Goal: Task Accomplishment & Management: Use online tool/utility

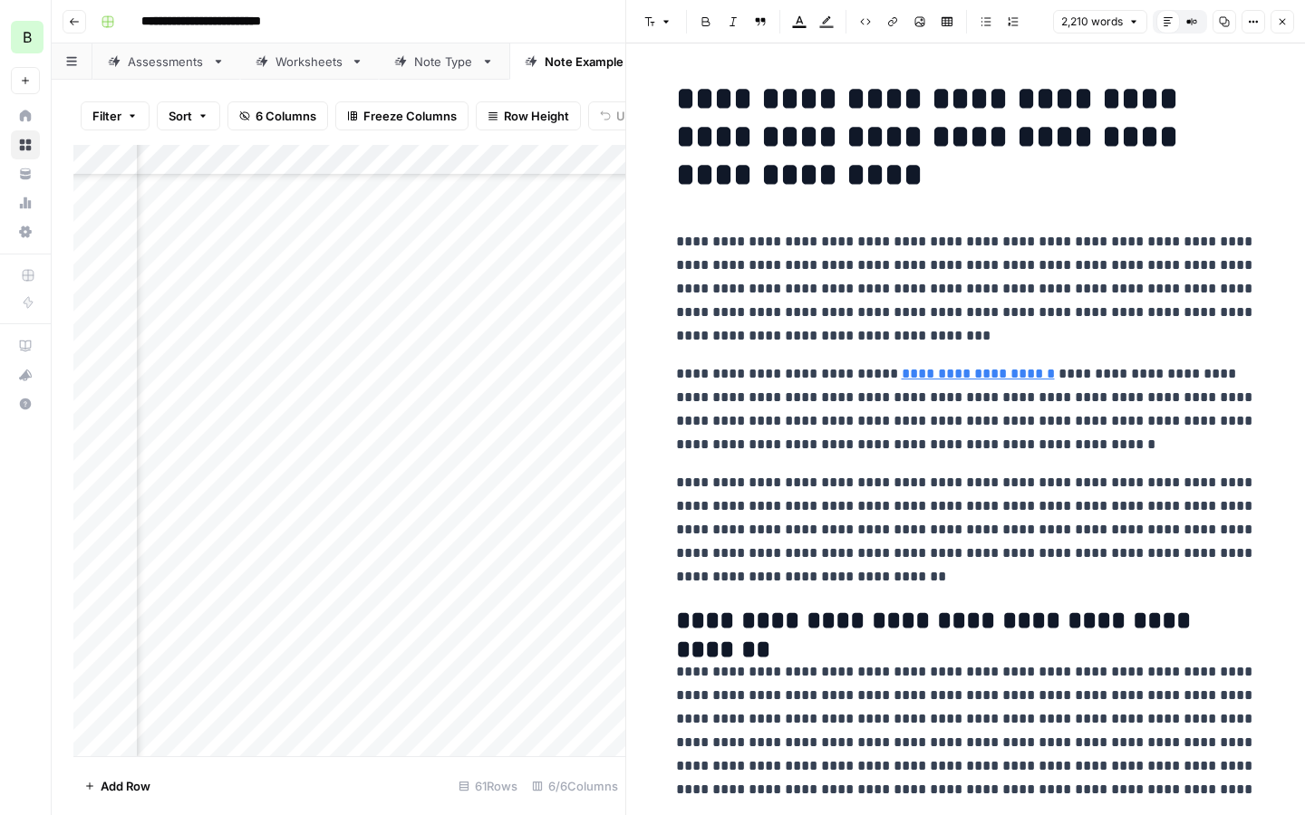
scroll to position [1327, 592]
click at [1281, 28] on button "Close" at bounding box center [1282, 22] width 24 height 24
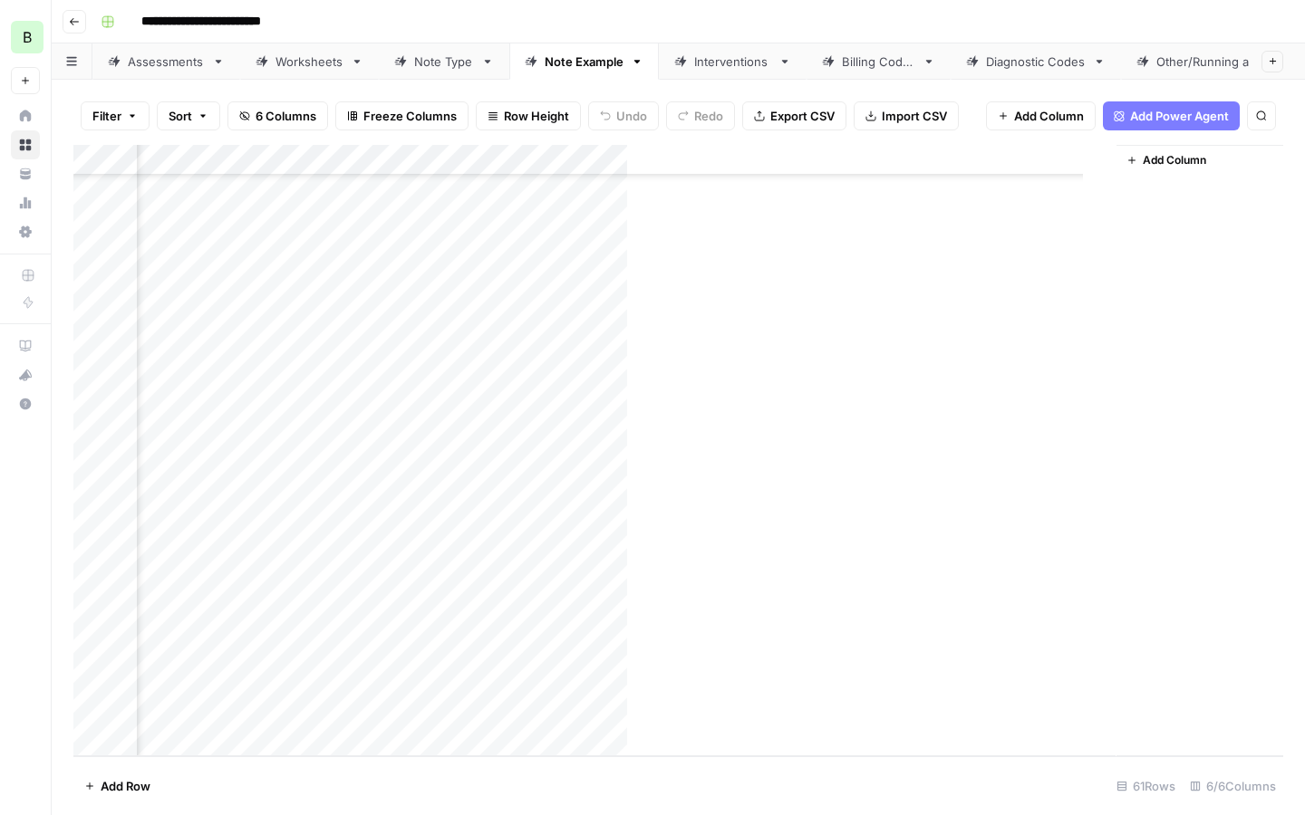
scroll to position [1327, 0]
click at [87, 785] on icon "button" at bounding box center [89, 786] width 11 height 11
click at [88, 785] on icon "button" at bounding box center [89, 786] width 11 height 11
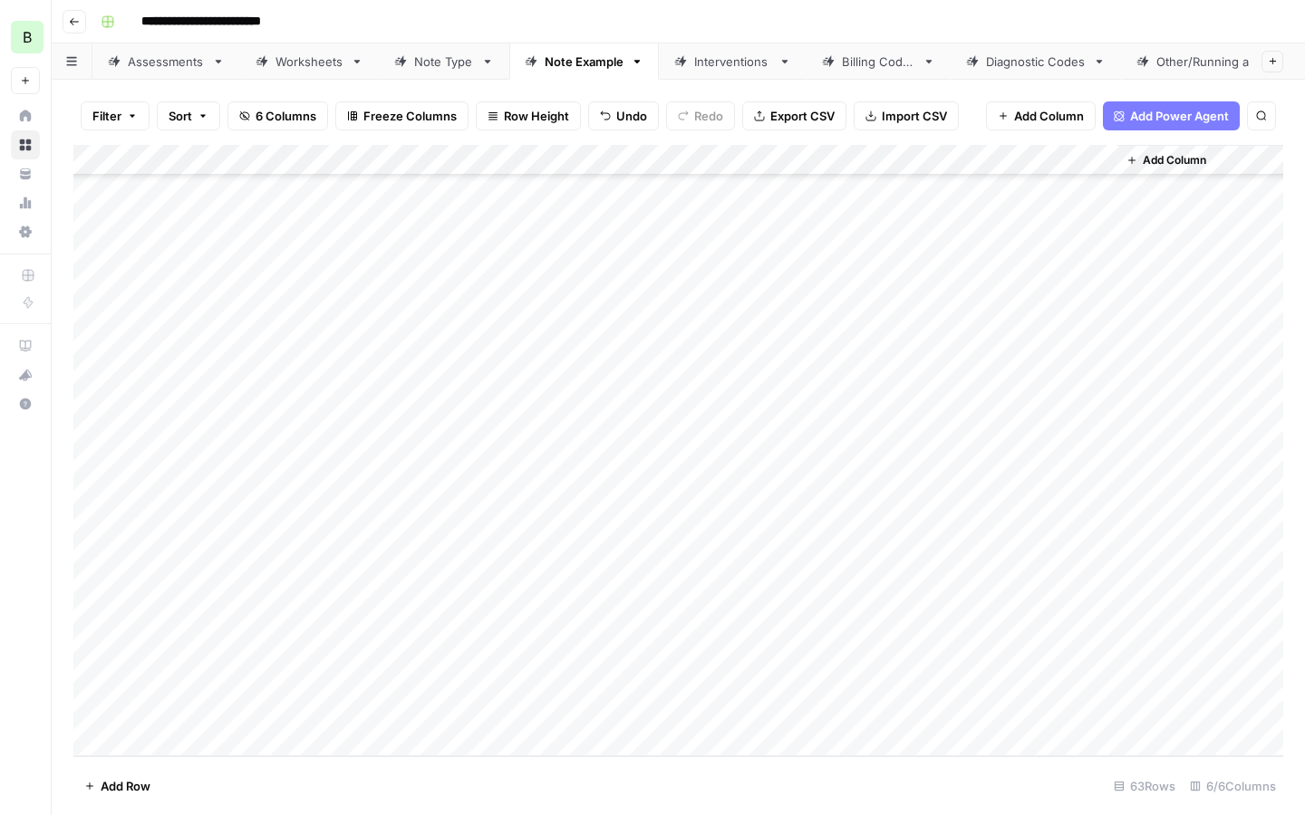
click at [88, 785] on icon "button" at bounding box center [89, 786] width 11 height 11
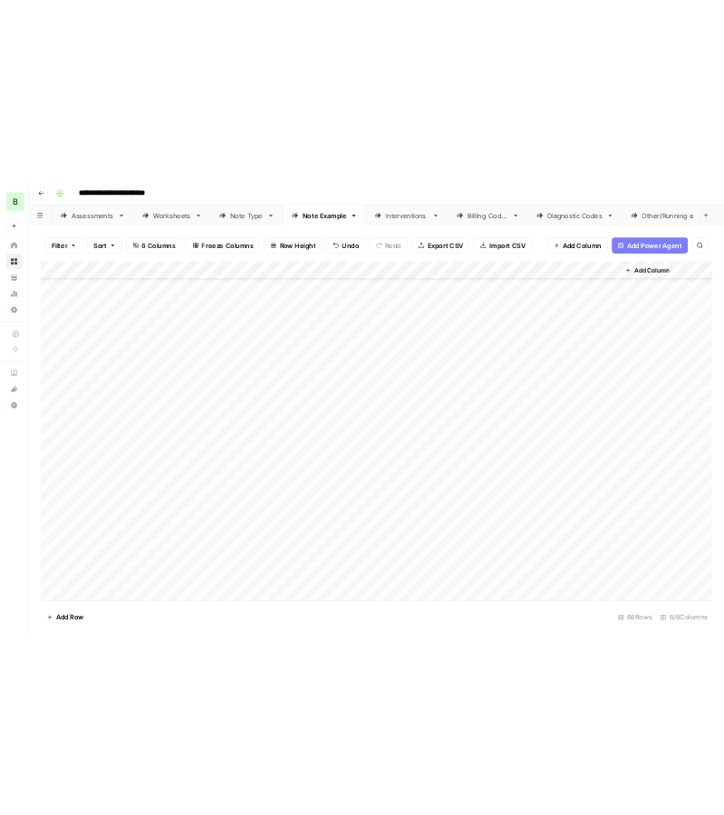
scroll to position [1481, 0]
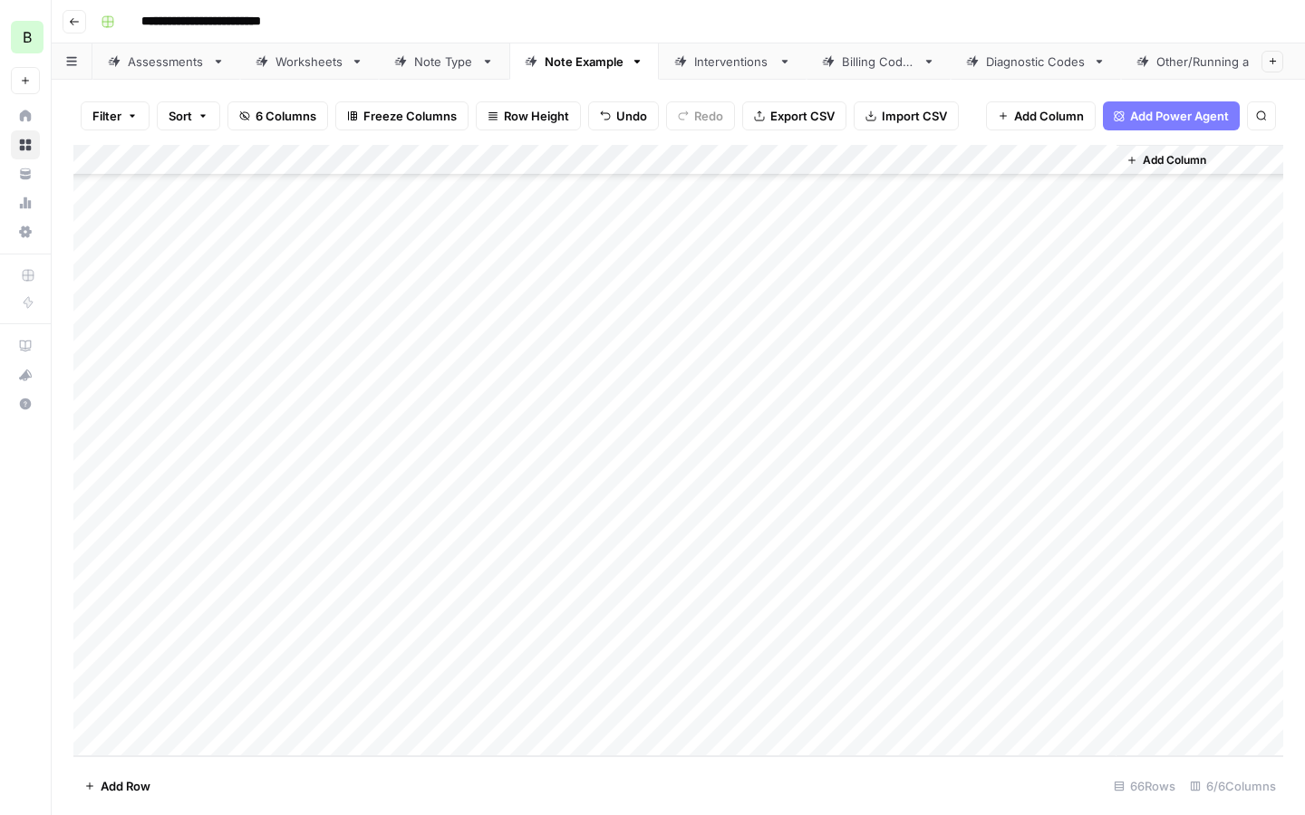
drag, startPoint x: 193, startPoint y: 347, endPoint x: 188, endPoint y: 477, distance: 130.5
click at [188, 477] on div "Add Column" at bounding box center [677, 451] width 1209 height 612
drag, startPoint x: 211, startPoint y: 333, endPoint x: 201, endPoint y: 496, distance: 163.4
click at [201, 496] on div "Add Column" at bounding box center [677, 451] width 1209 height 612
click at [511, 416] on div "Add Column" at bounding box center [677, 451] width 1209 height 612
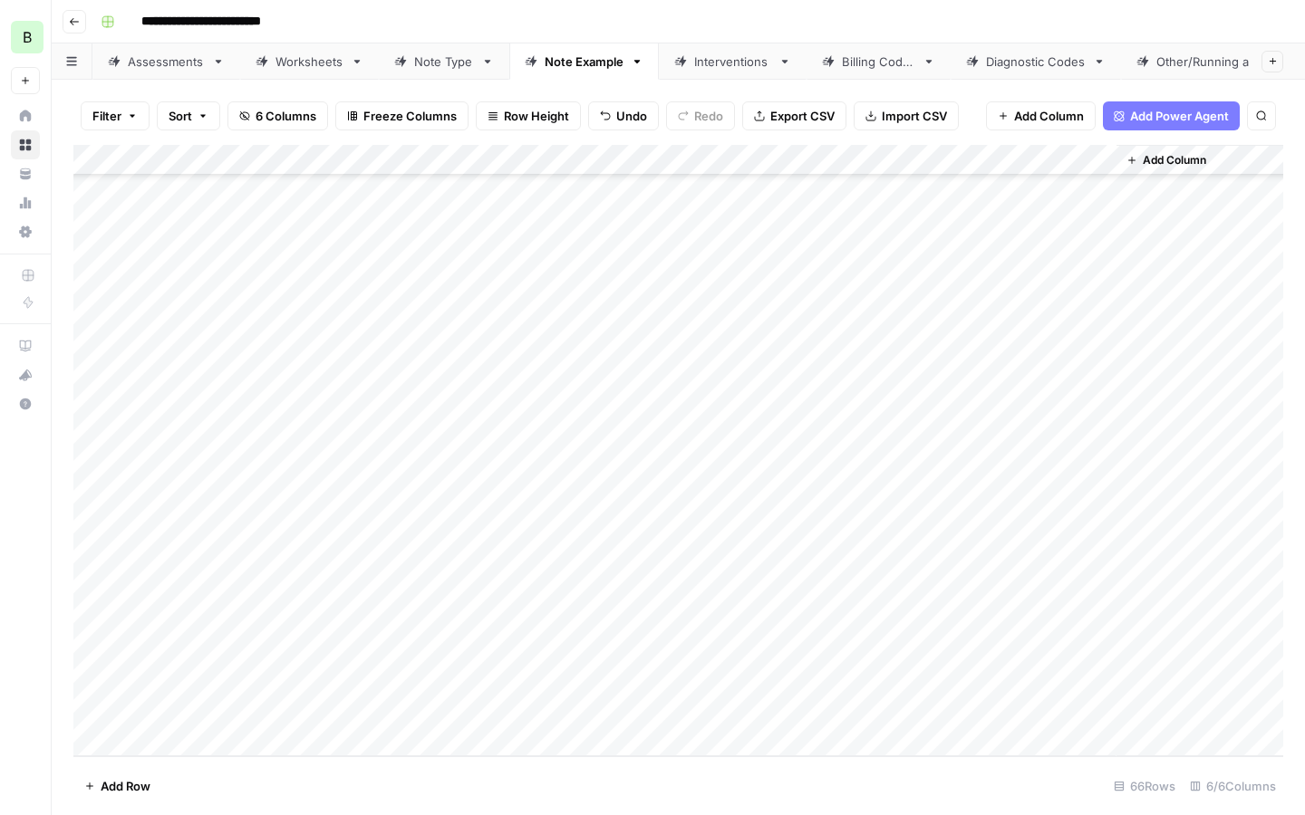
drag, startPoint x: 662, startPoint y: 352, endPoint x: 660, endPoint y: 477, distance: 125.9
click at [660, 477] on div "Add Column" at bounding box center [677, 451] width 1209 height 612
click at [447, 546] on div "Add Column" at bounding box center [677, 451] width 1209 height 612
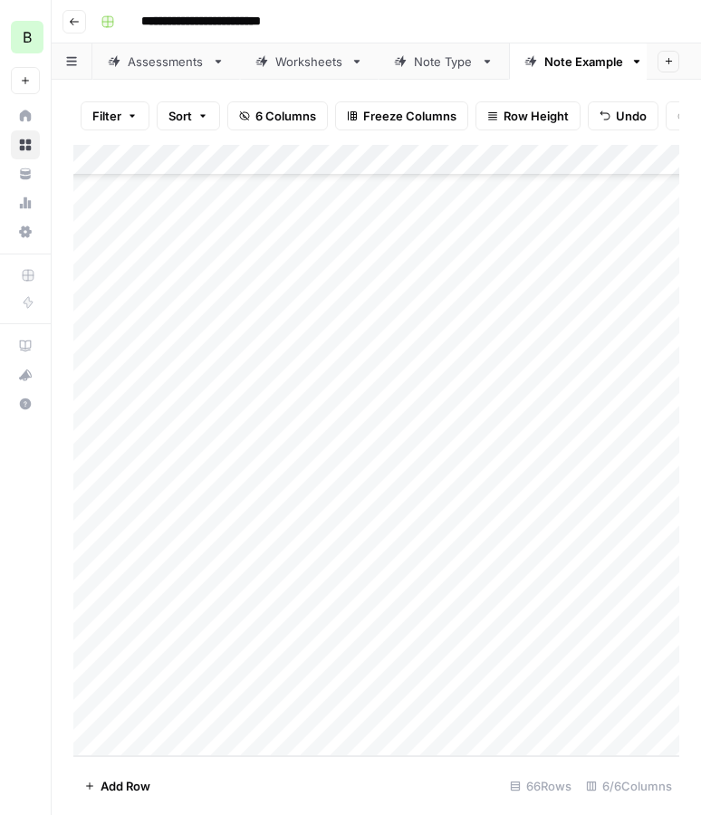
click at [207, 342] on div "Add Column" at bounding box center [376, 451] width 606 height 612
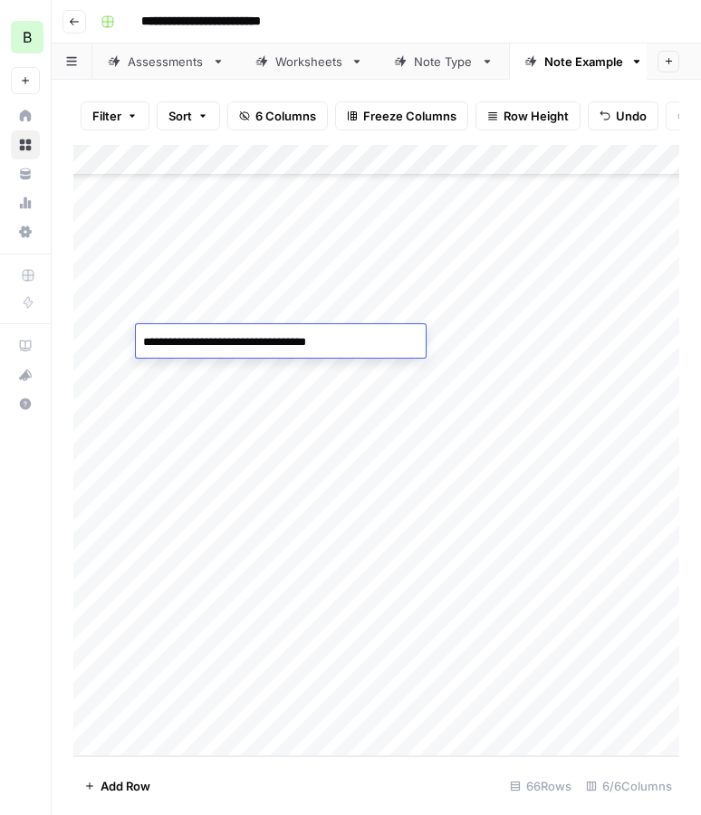
click at [207, 342] on textarea "**********" at bounding box center [281, 342] width 290 height 25
click at [644, 344] on div "Add Column" at bounding box center [376, 451] width 606 height 612
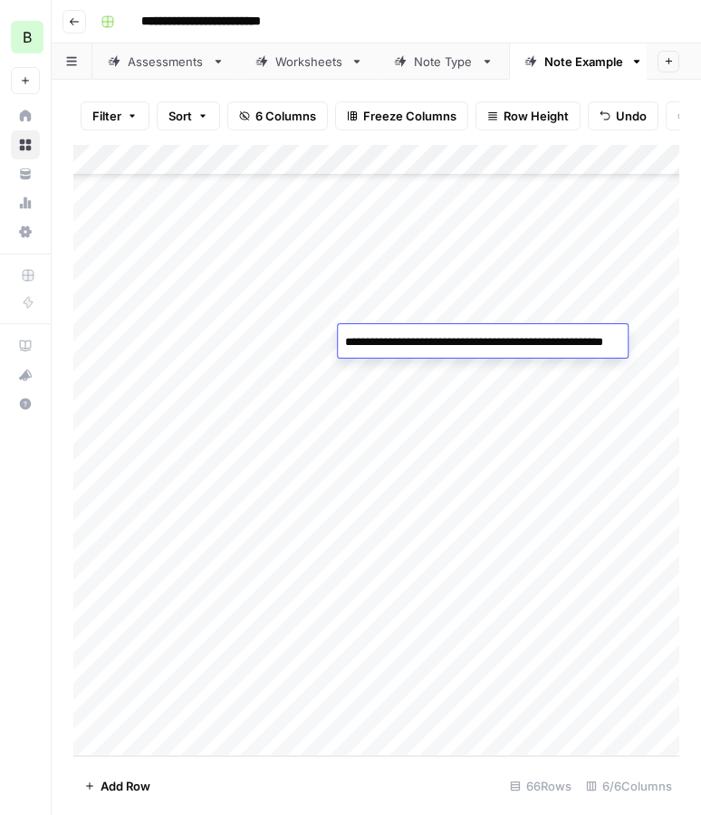
click at [628, 344] on textarea "**********" at bounding box center [483, 342] width 290 height 25
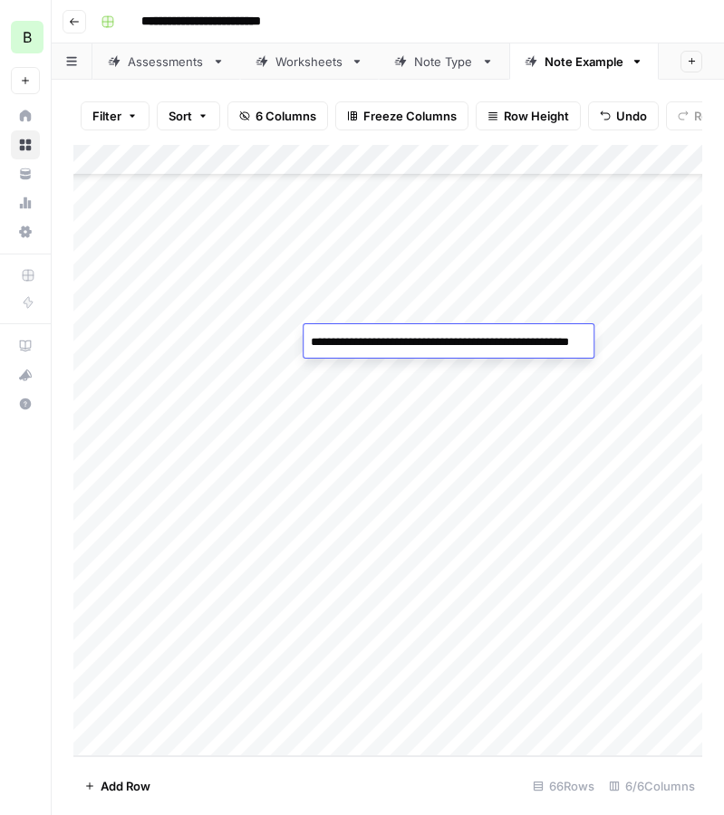
click at [469, 454] on div "Add Column" at bounding box center [387, 451] width 629 height 612
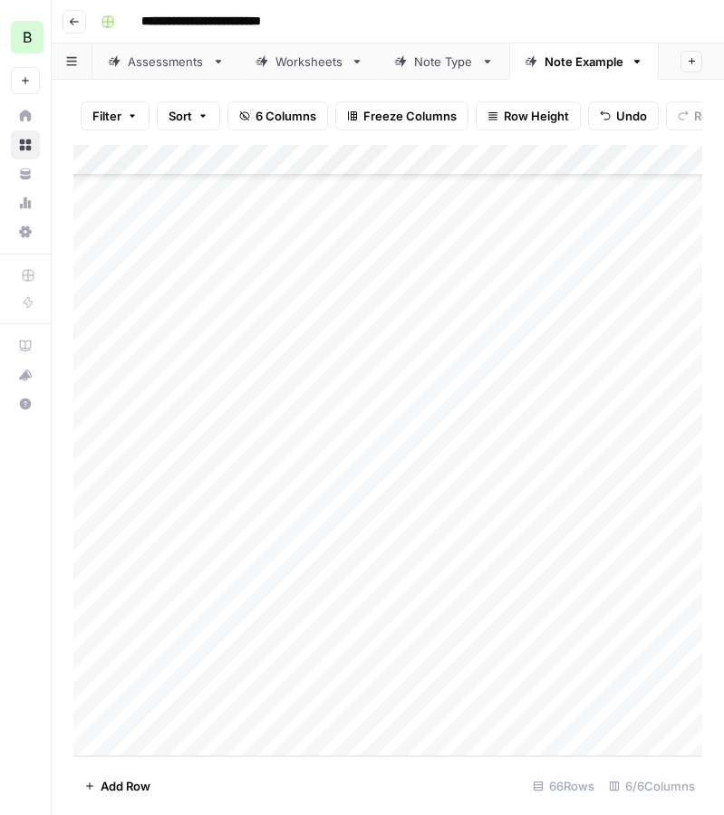
click at [494, 332] on div "Add Column" at bounding box center [387, 451] width 629 height 612
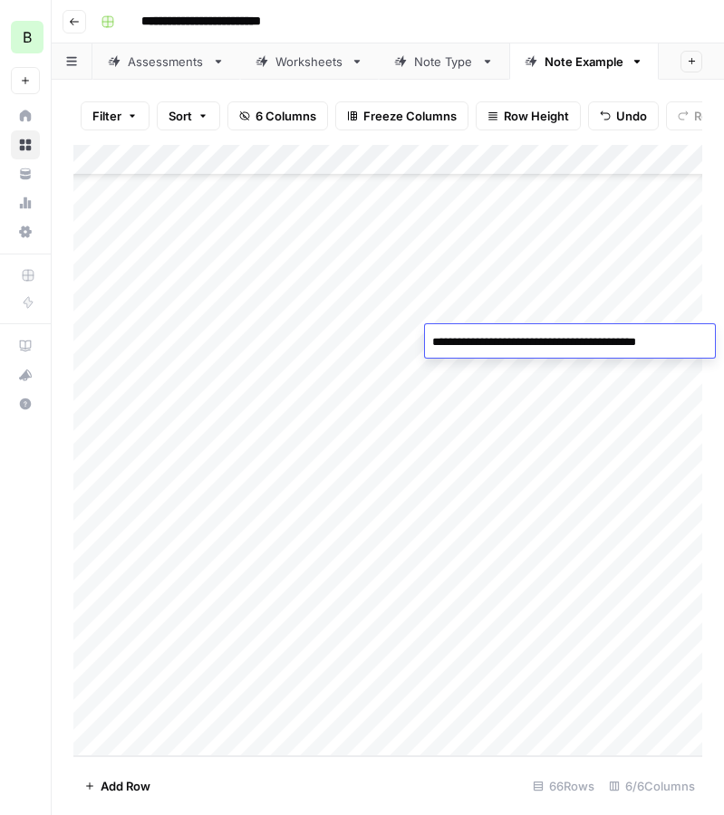
scroll to position [1354, 0]
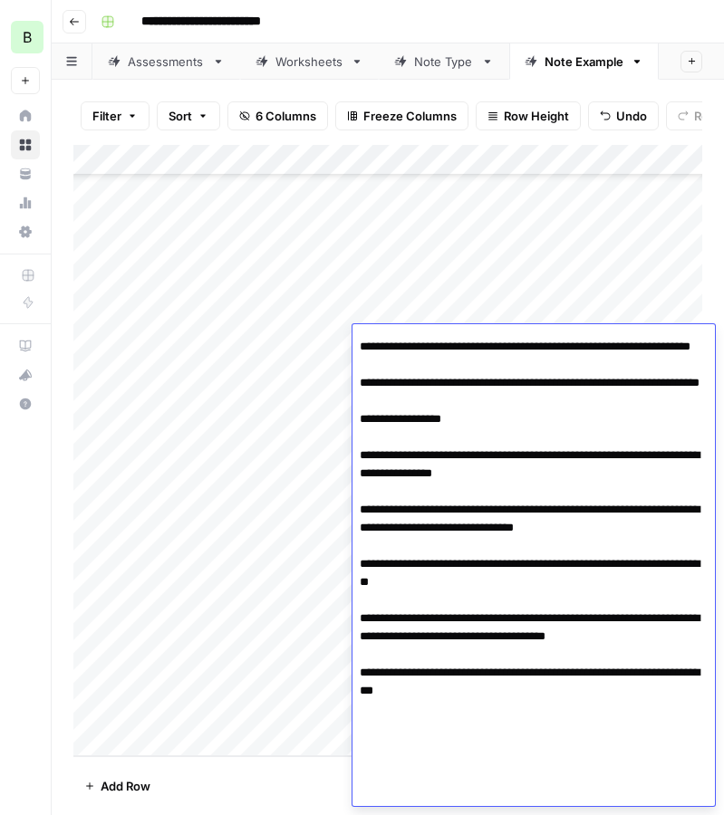
type textarea "**********"
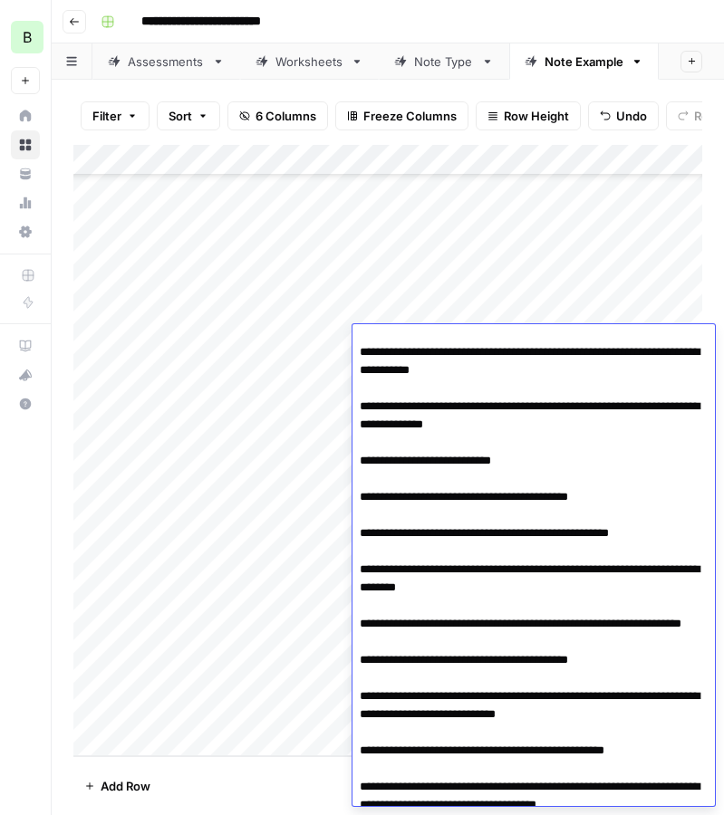
scroll to position [0, 0]
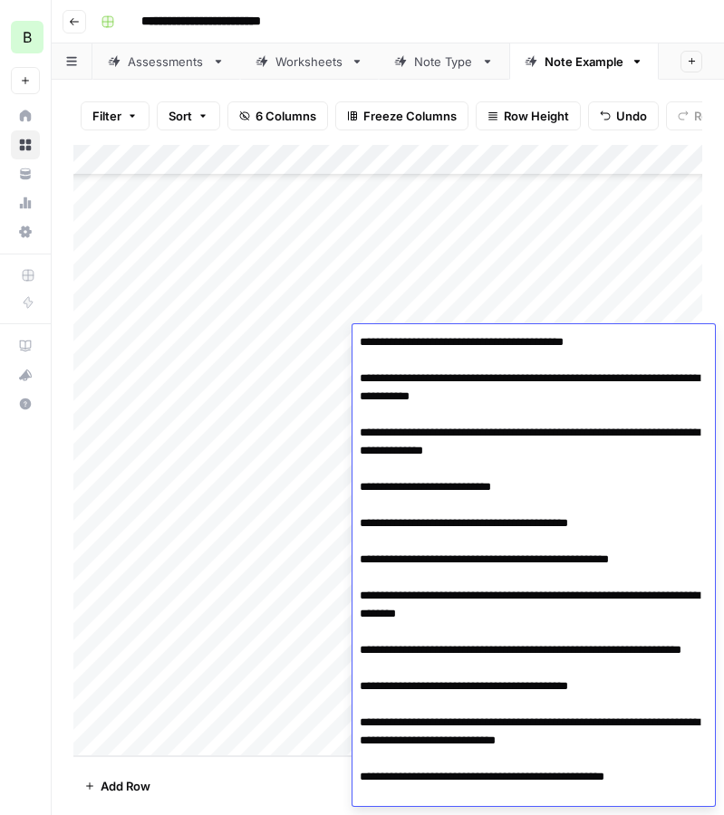
click at [327, 347] on div "Add Column" at bounding box center [387, 451] width 629 height 612
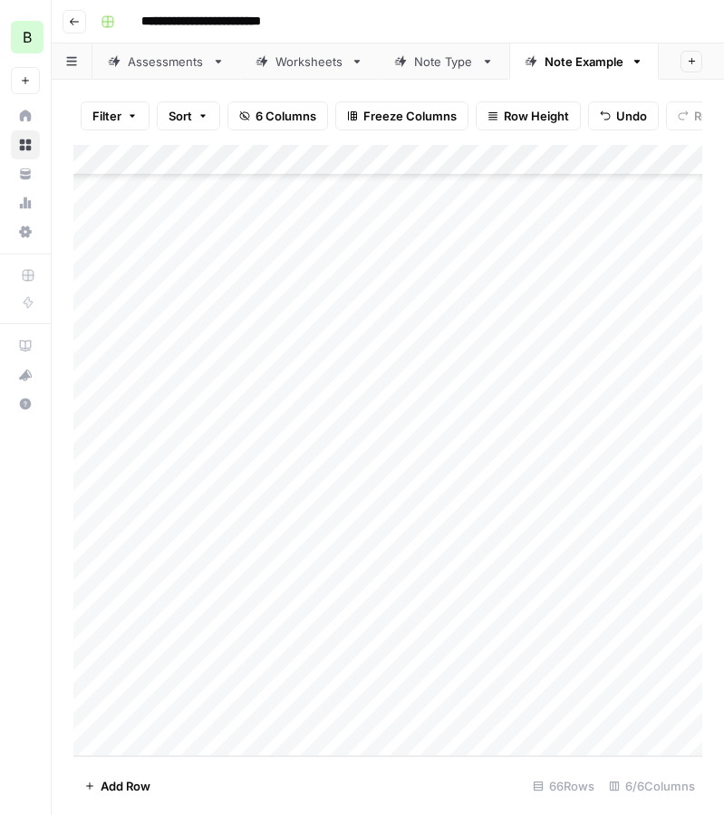
click at [318, 329] on div "Add Column" at bounding box center [387, 451] width 629 height 612
click at [318, 329] on div at bounding box center [444, 341] width 290 height 34
click at [359, 389] on div "Add Column" at bounding box center [387, 451] width 629 height 612
click at [350, 347] on div "Add Column" at bounding box center [387, 451] width 629 height 612
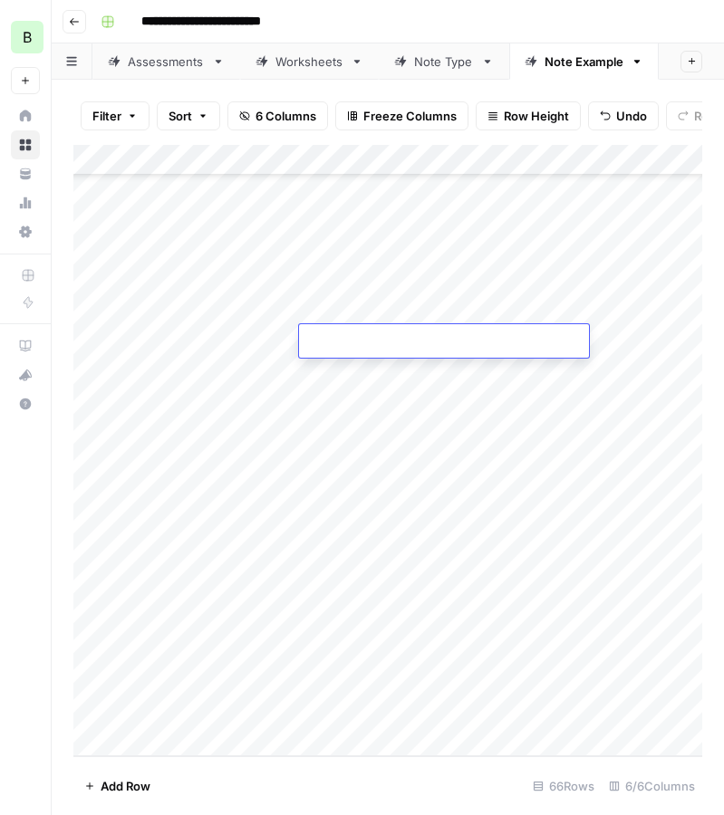
click at [350, 347] on textarea at bounding box center [444, 342] width 290 height 25
type textarea "**********"
click at [369, 403] on div "Add Column" at bounding box center [387, 451] width 629 height 612
click at [524, 341] on div "Add Column" at bounding box center [387, 451] width 629 height 612
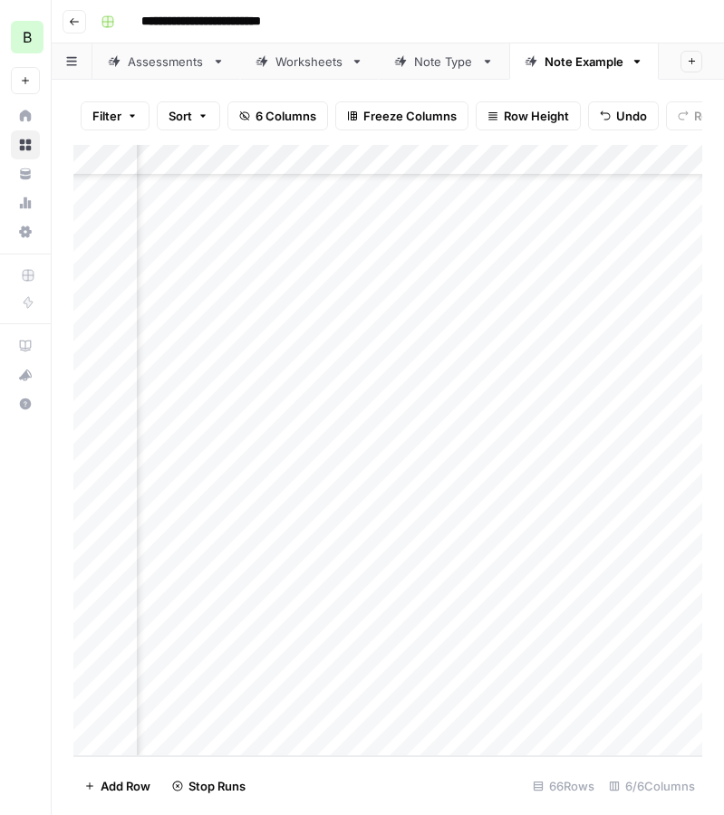
click at [299, 373] on div "Add Column" at bounding box center [387, 451] width 629 height 612
click at [225, 373] on div "Add Column" at bounding box center [387, 451] width 629 height 612
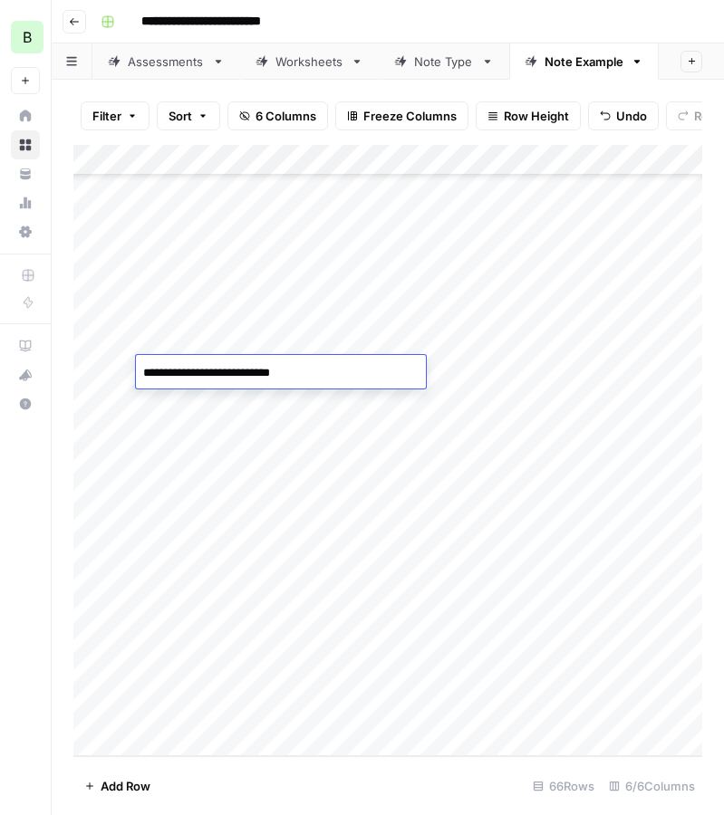
click at [225, 373] on textarea "**********" at bounding box center [281, 373] width 290 height 25
click at [623, 374] on div "Add Column" at bounding box center [387, 451] width 629 height 612
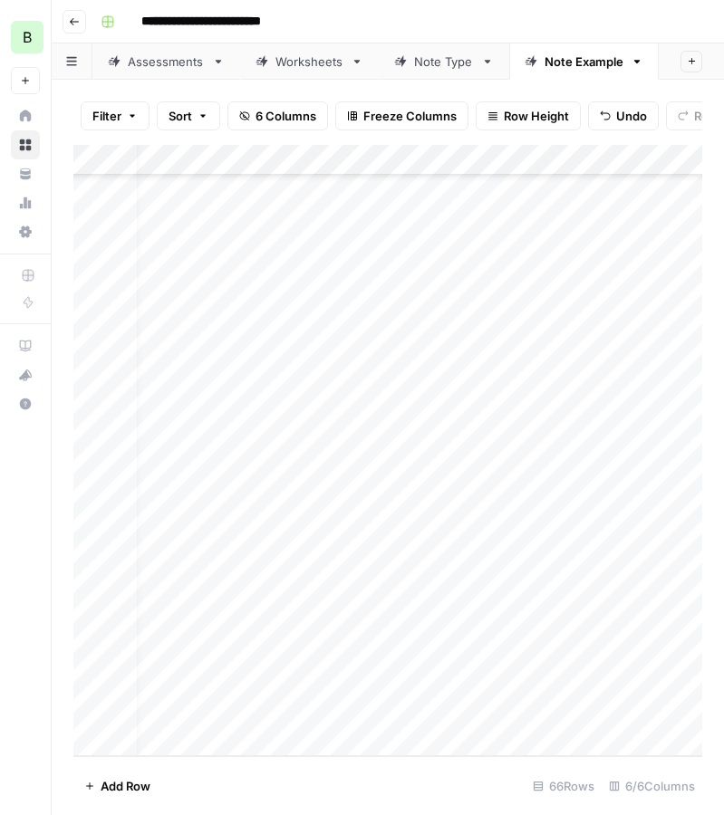
click at [622, 374] on div "Add Column" at bounding box center [387, 451] width 629 height 612
click at [324, 363] on div "Add Column" at bounding box center [387, 451] width 629 height 612
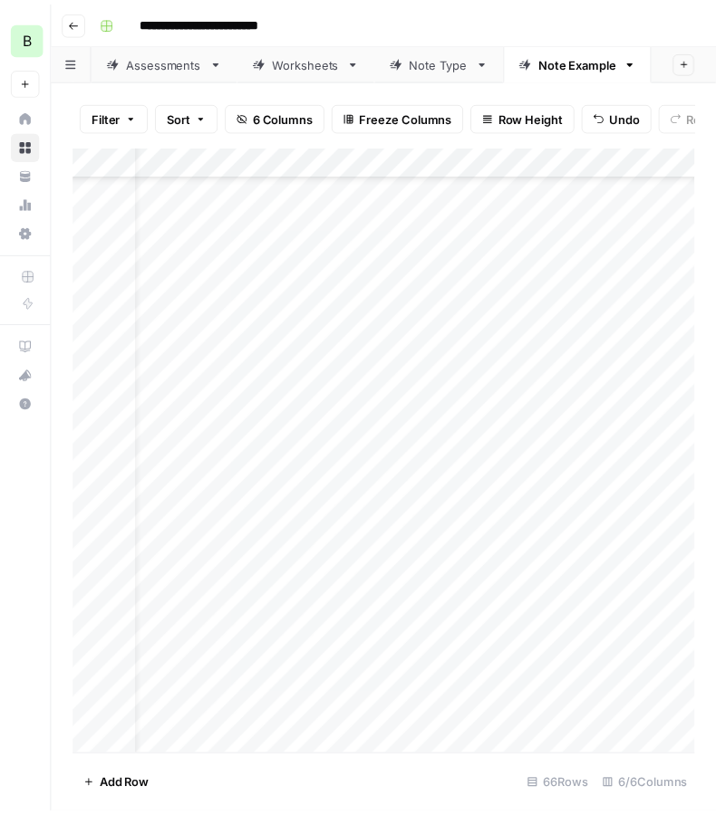
scroll to position [1414, 51]
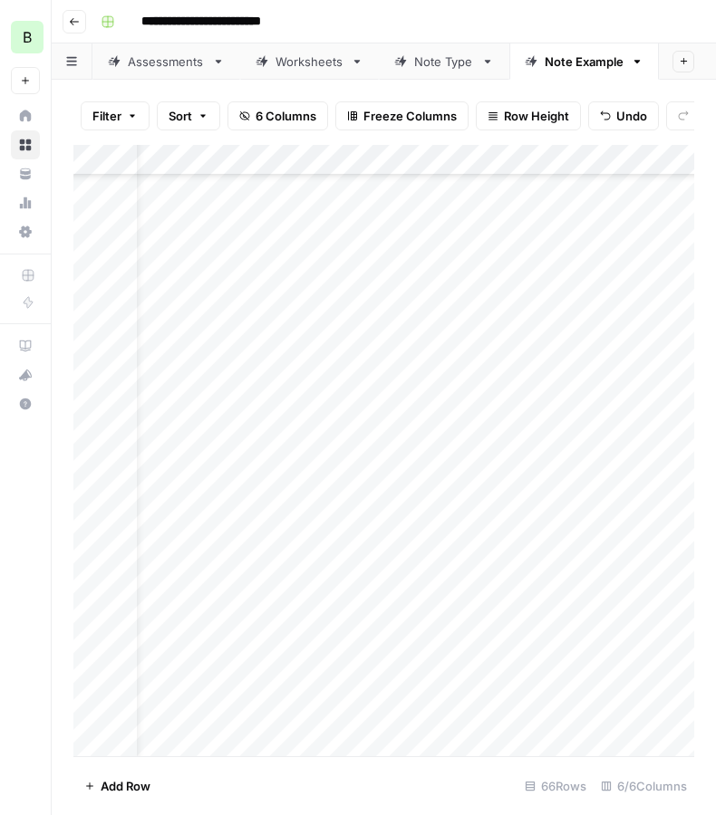
click at [270, 445] on div "Add Column" at bounding box center [383, 451] width 621 height 612
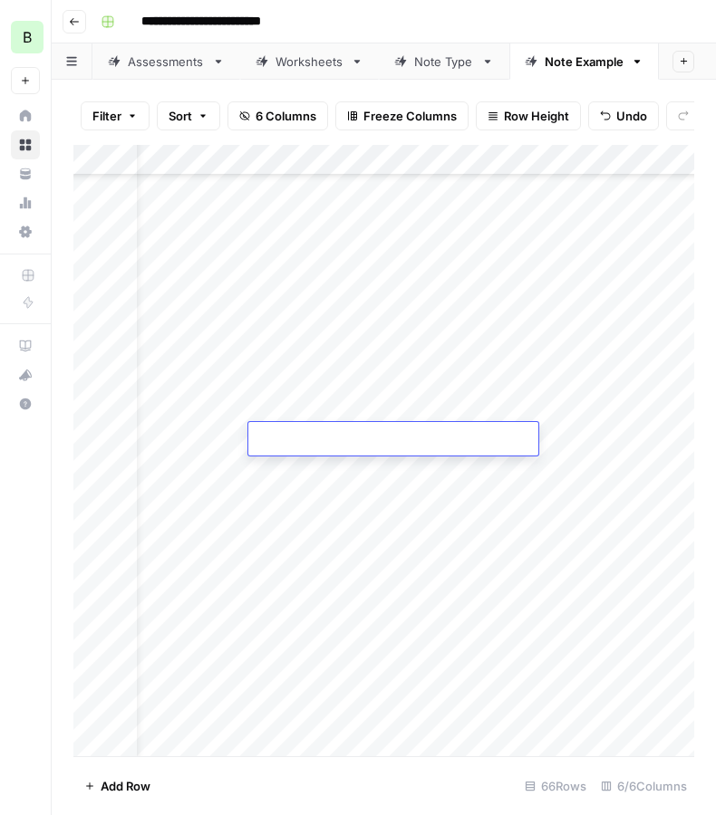
type textarea "**********"
click at [275, 436] on textarea at bounding box center [393, 440] width 290 height 25
paste textarea "**********"
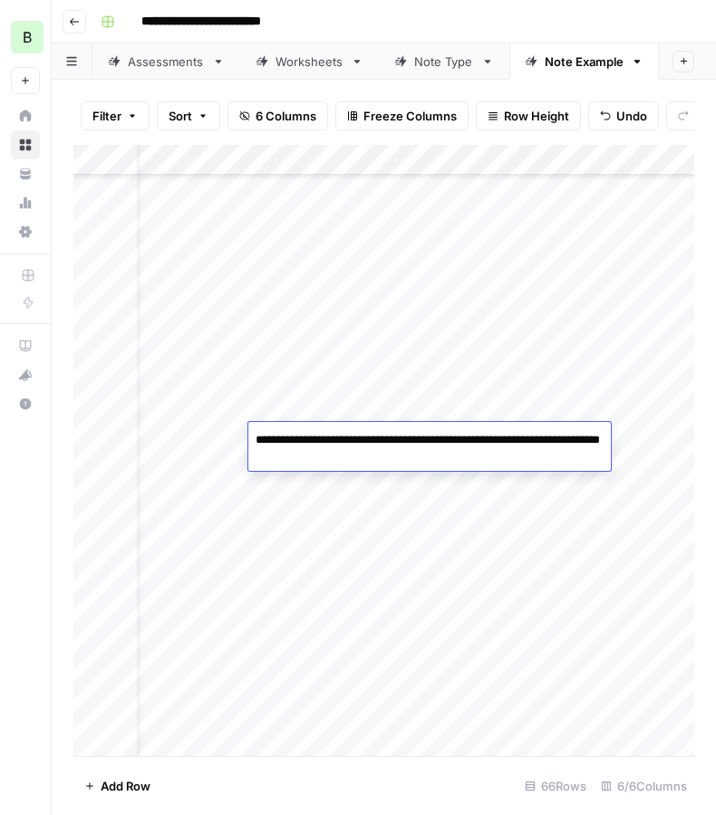
type textarea "**********"
click at [284, 560] on div "Add Column" at bounding box center [383, 451] width 621 height 612
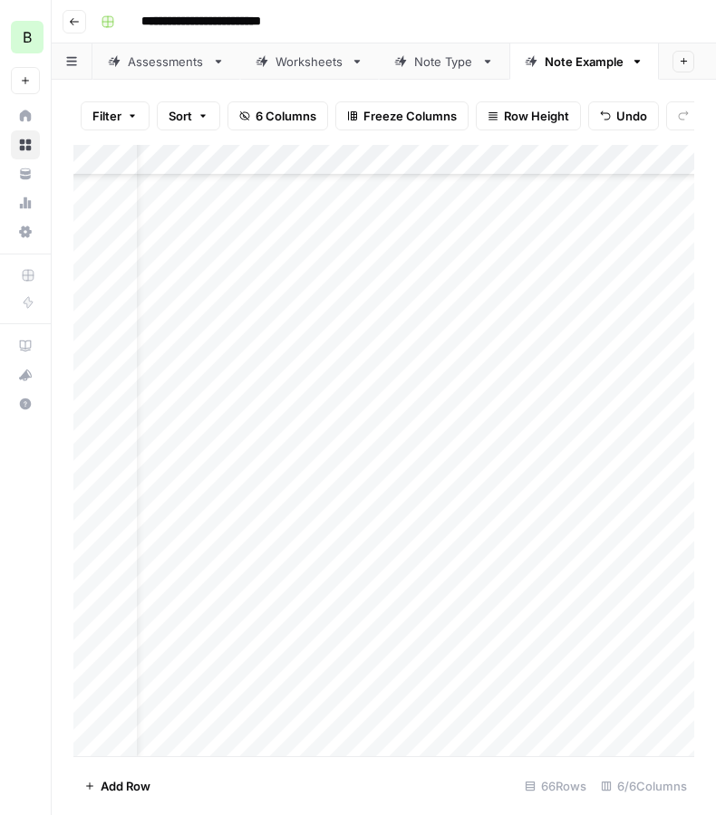
click at [478, 439] on div "Add Column" at bounding box center [383, 451] width 621 height 612
click at [477, 439] on div "Add Column" at bounding box center [383, 451] width 621 height 612
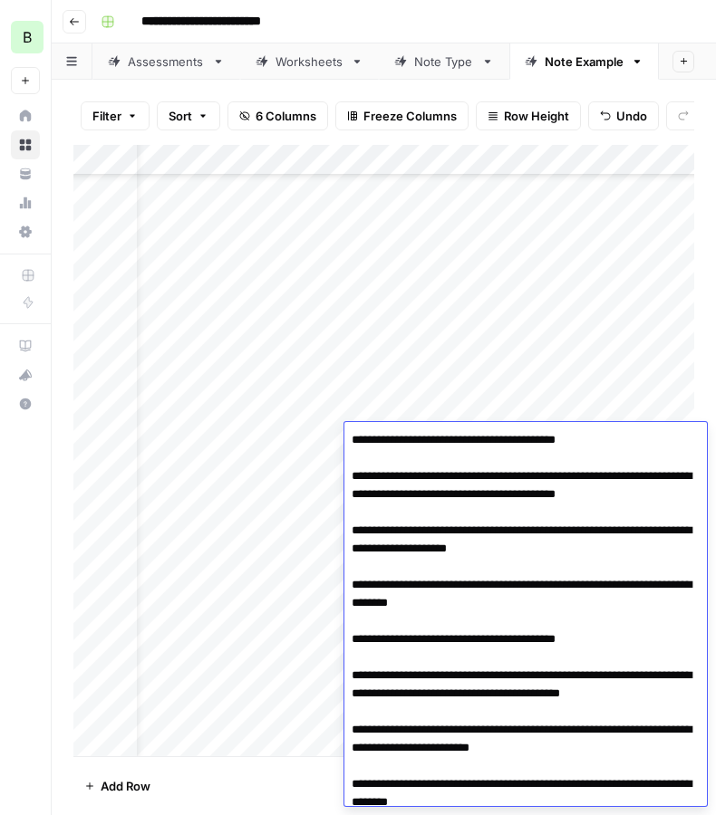
scroll to position [1253, 0]
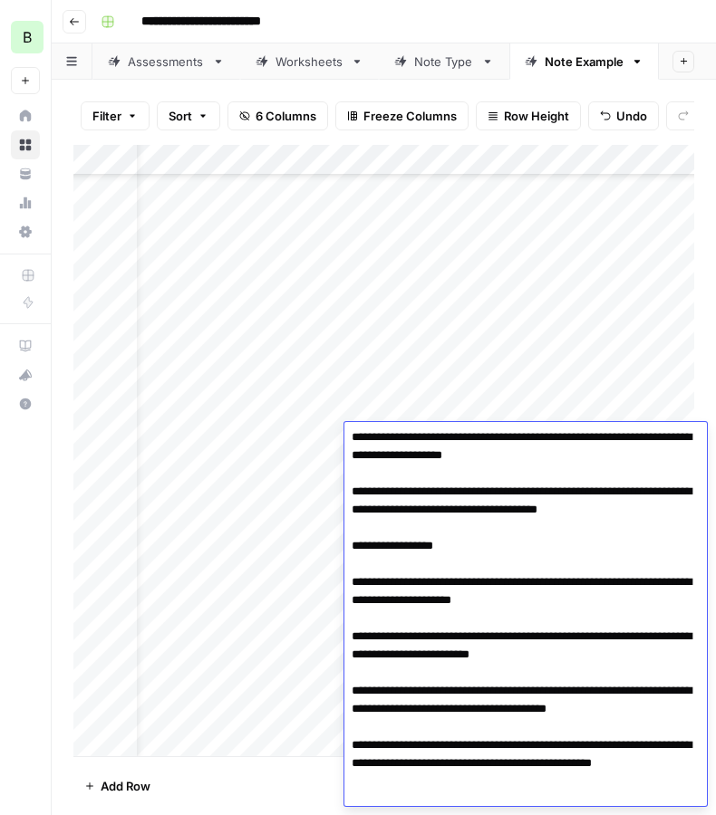
type textarea "**********"
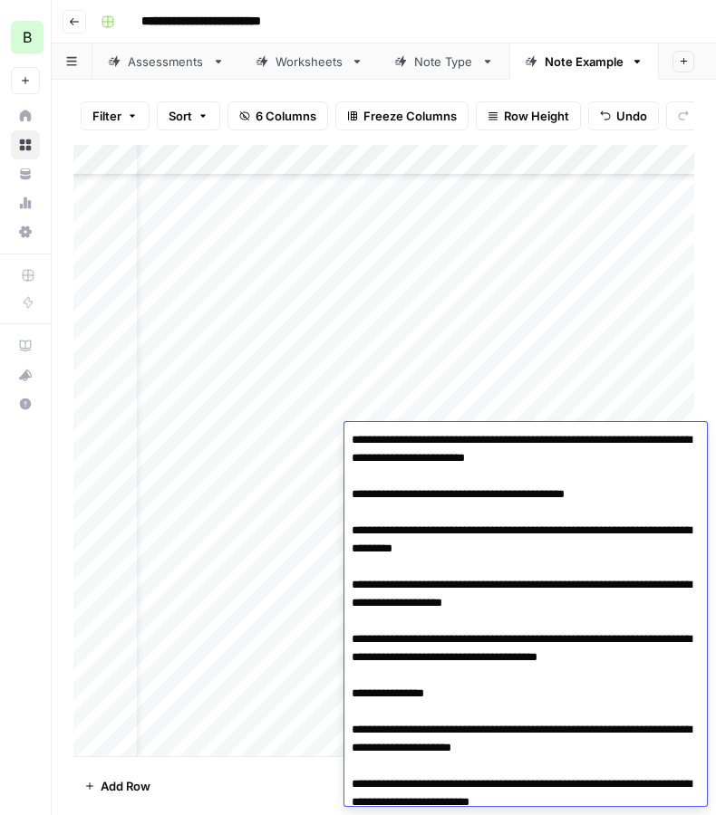
scroll to position [1259, 0]
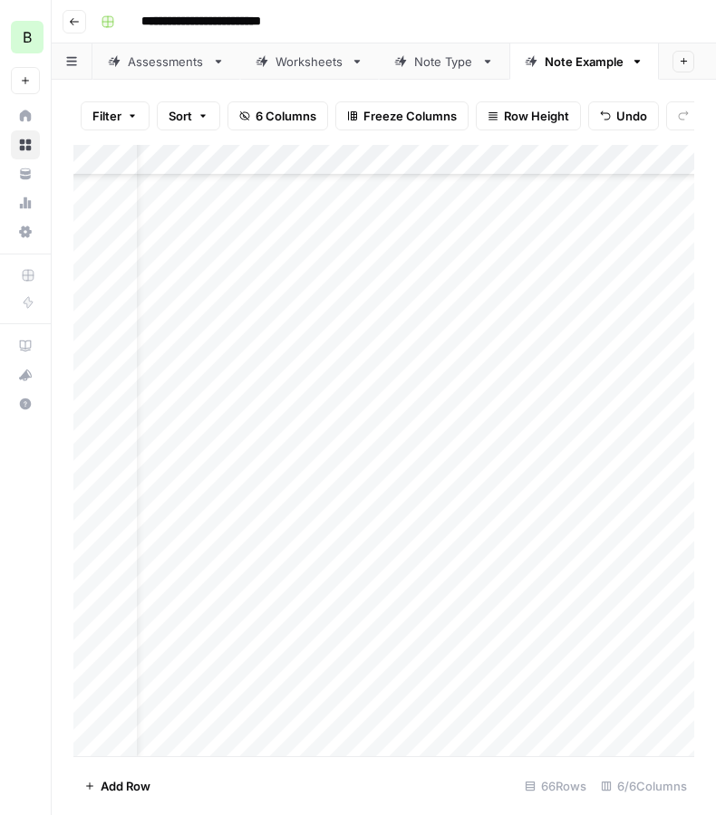
click at [304, 584] on div "Add Column" at bounding box center [383, 451] width 621 height 612
click at [601, 436] on div "Add Column" at bounding box center [383, 451] width 621 height 612
click at [190, 477] on div "Add Column" at bounding box center [383, 451] width 621 height 612
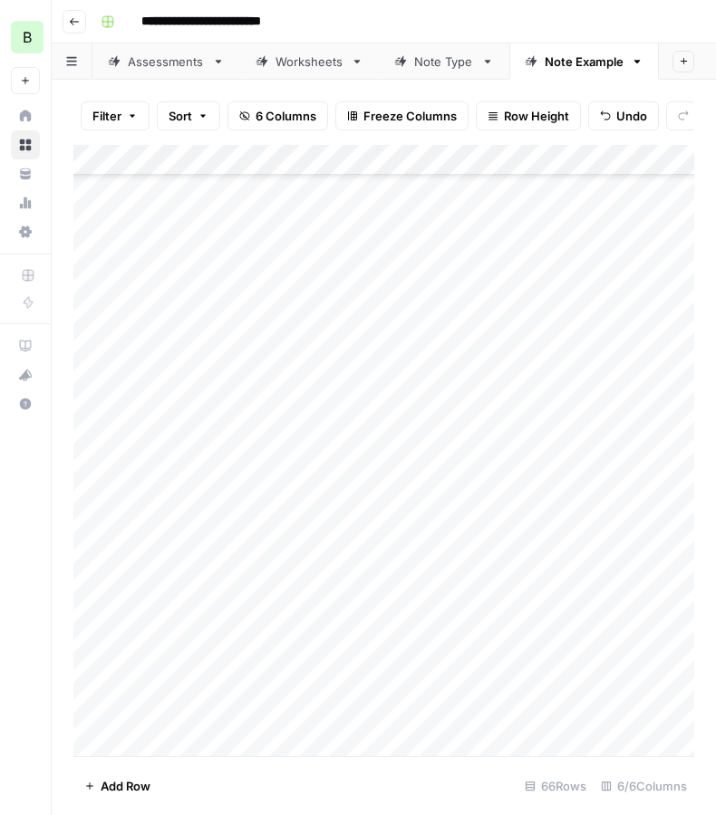
click at [190, 477] on div "Add Column" at bounding box center [383, 451] width 621 height 612
click at [637, 470] on div "Add Column" at bounding box center [383, 451] width 621 height 612
click at [324, 465] on div "Add Column" at bounding box center [383, 451] width 621 height 612
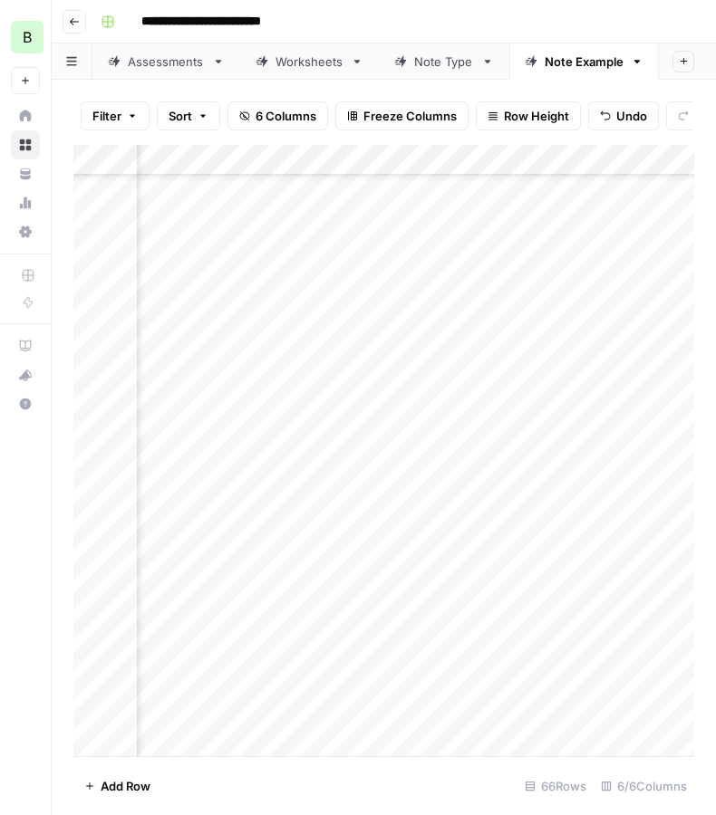
click at [230, 480] on div "Add Column" at bounding box center [383, 451] width 621 height 612
type textarea "**********"
click at [263, 524] on div "Add Column" at bounding box center [383, 451] width 621 height 612
click at [381, 470] on div "Add Column" at bounding box center [383, 451] width 621 height 612
click at [380, 480] on div "Add Column" at bounding box center [383, 451] width 621 height 612
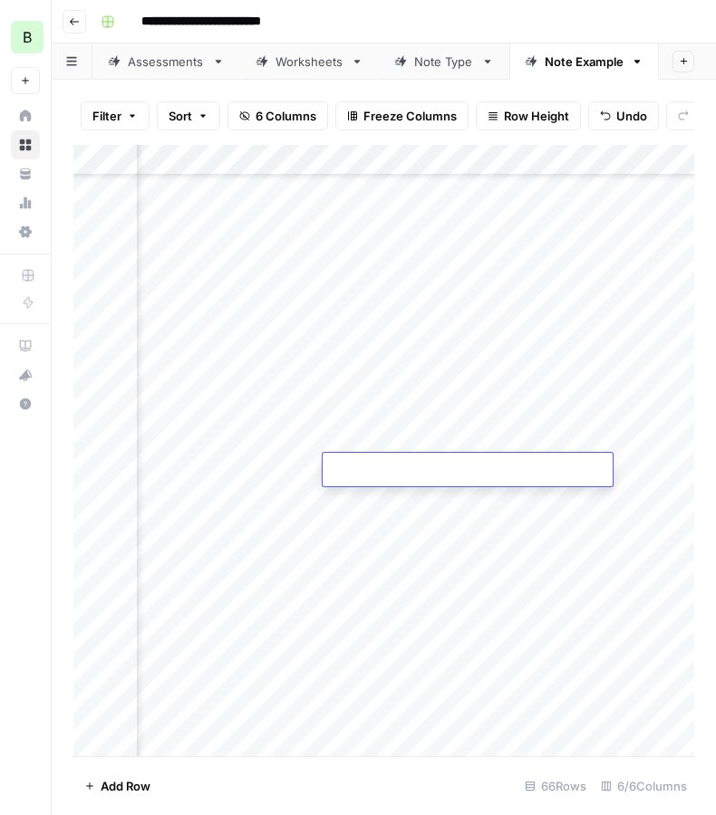
click at [380, 480] on textarea at bounding box center [468, 470] width 290 height 25
type textarea "**********"
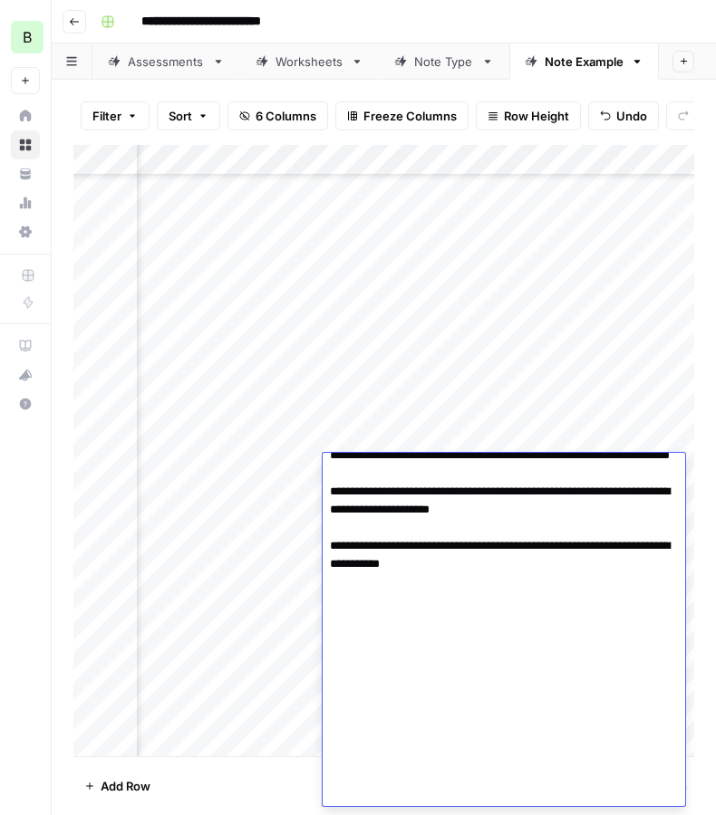
click at [271, 542] on div "Add Column" at bounding box center [383, 451] width 621 height 612
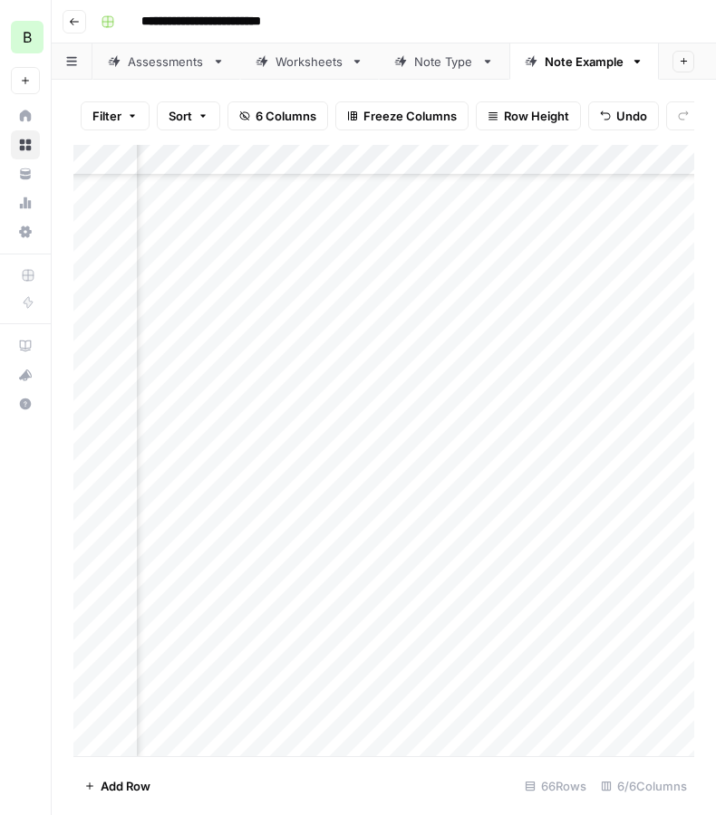
scroll to position [1414, 387]
click at [434, 472] on div "Add Column" at bounding box center [383, 451] width 621 height 612
click at [175, 504] on div "Add Column" at bounding box center [383, 451] width 621 height 612
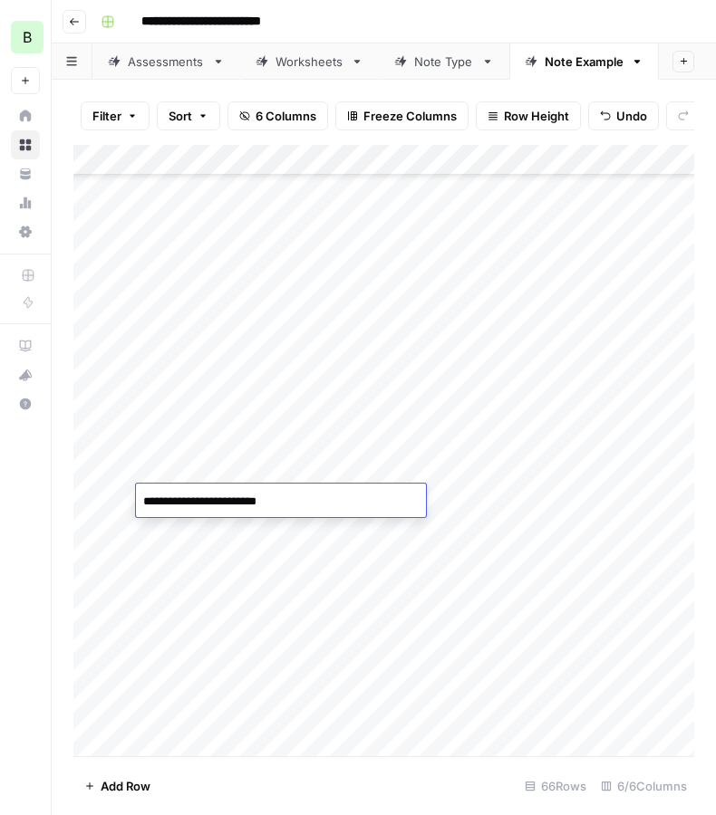
click at [648, 501] on div "Add Column" at bounding box center [383, 451] width 621 height 612
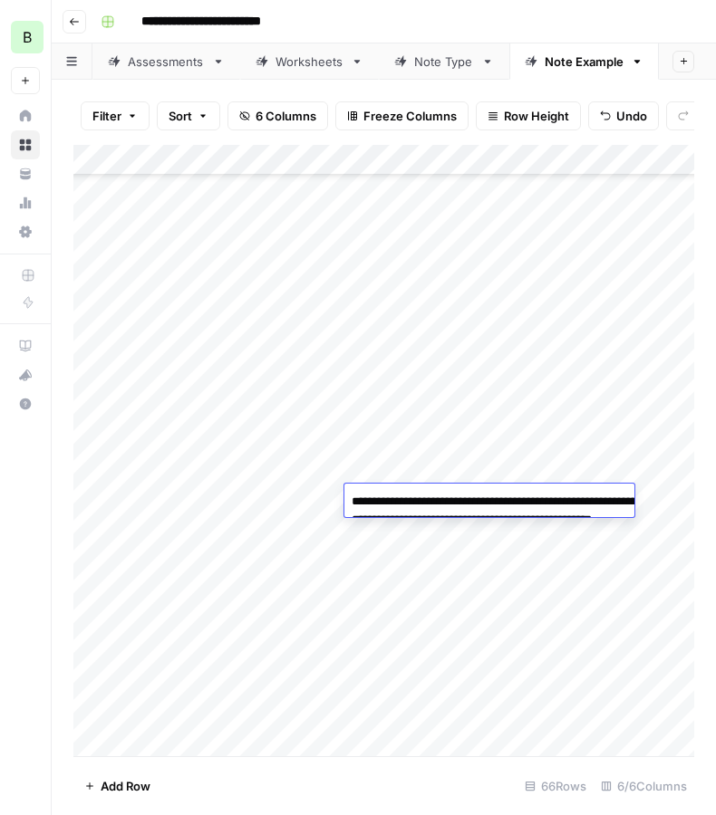
click at [648, 501] on textarea "**********" at bounding box center [525, 520] width 362 height 62
click at [423, 602] on div "Add Column" at bounding box center [383, 451] width 621 height 612
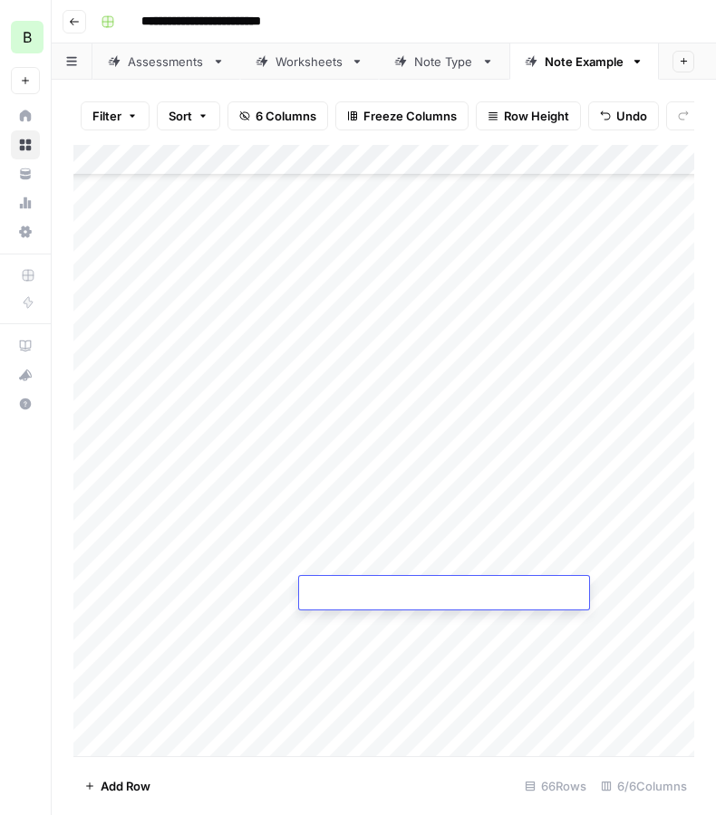
click at [361, 506] on div "Add Column" at bounding box center [383, 451] width 621 height 612
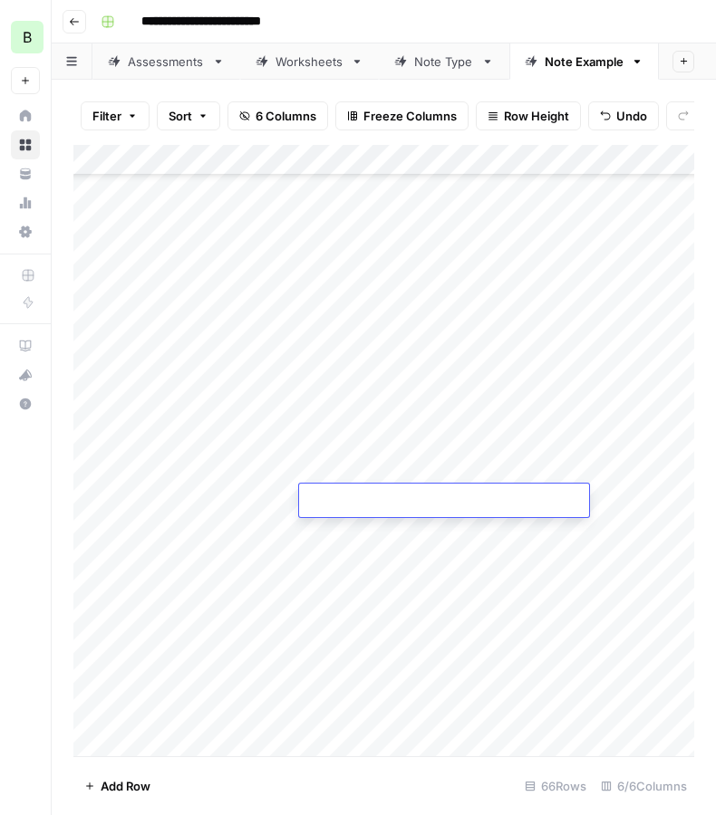
type textarea "**********"
click at [498, 583] on div "Add Column" at bounding box center [383, 451] width 621 height 612
click at [410, 495] on div "Add Column" at bounding box center [383, 451] width 621 height 612
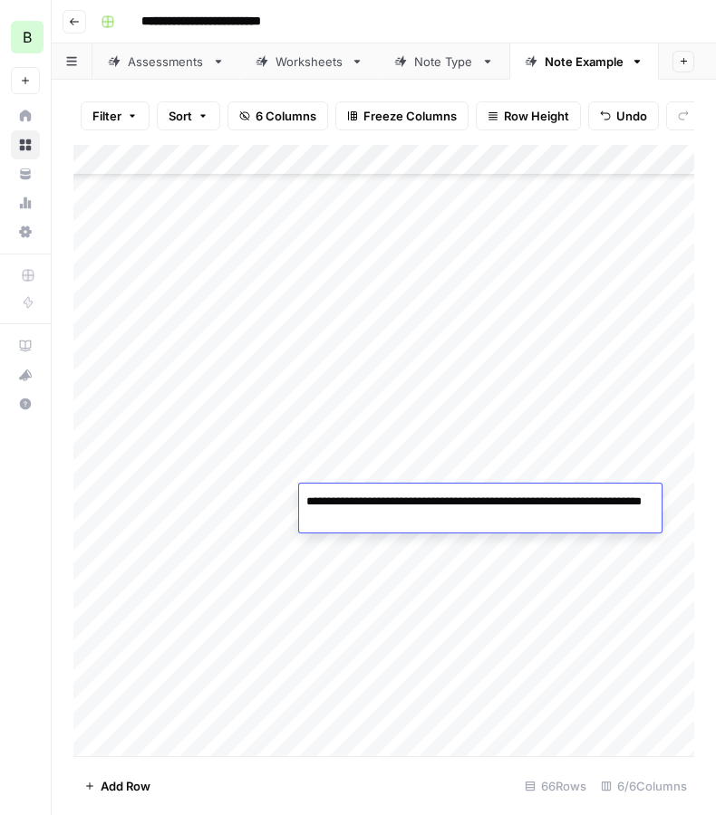
click at [530, 558] on div "Add Column" at bounding box center [383, 451] width 621 height 612
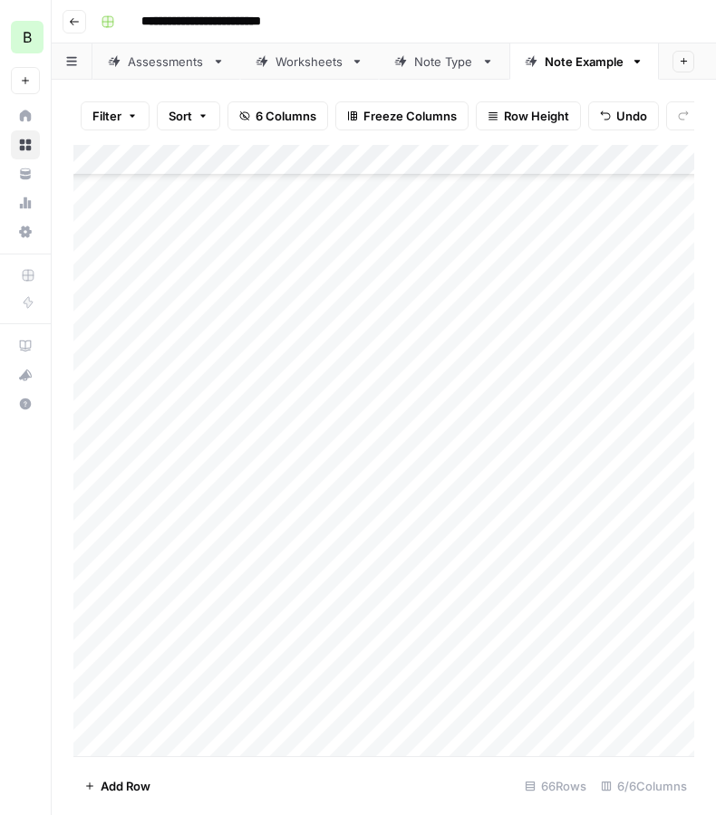
click at [329, 499] on div "Add Column" at bounding box center [383, 451] width 621 height 612
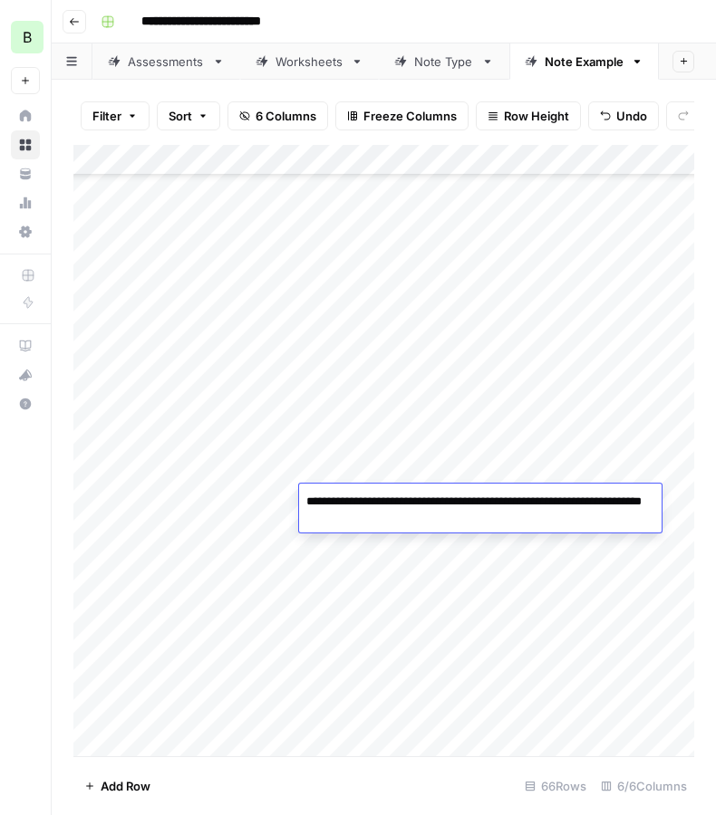
click at [329, 499] on textarea "**********" at bounding box center [480, 510] width 362 height 43
type textarea "**********"
click at [443, 693] on div "Add Column" at bounding box center [383, 451] width 621 height 612
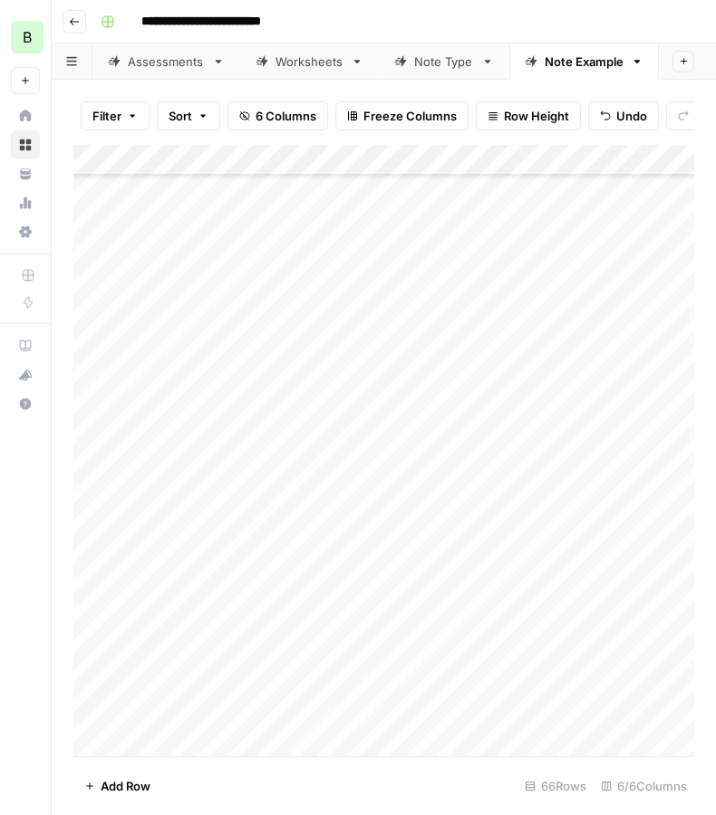
click at [534, 505] on div "Add Column" at bounding box center [383, 451] width 621 height 612
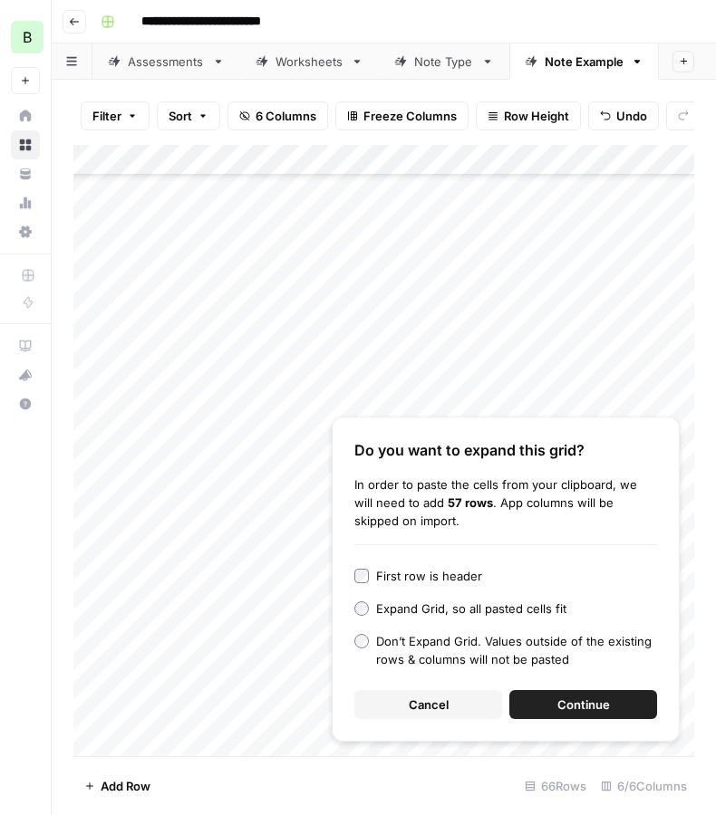
click at [425, 712] on span "Cancel" at bounding box center [429, 705] width 40 height 18
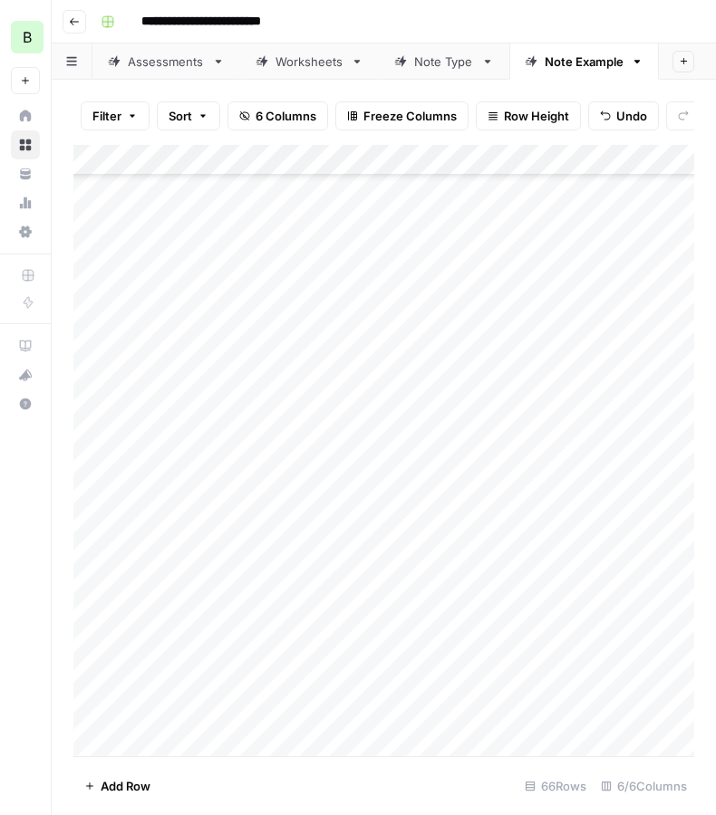
click at [510, 510] on div "Add Column" at bounding box center [383, 451] width 621 height 612
click at [510, 510] on textarea at bounding box center [562, 501] width 290 height 25
type textarea "**********"
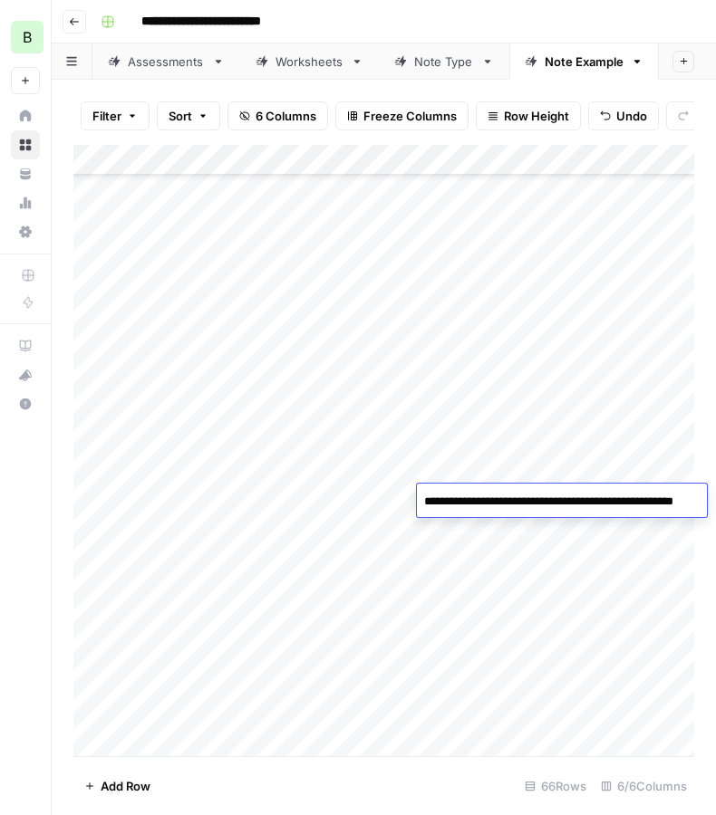
scroll to position [1786, 0]
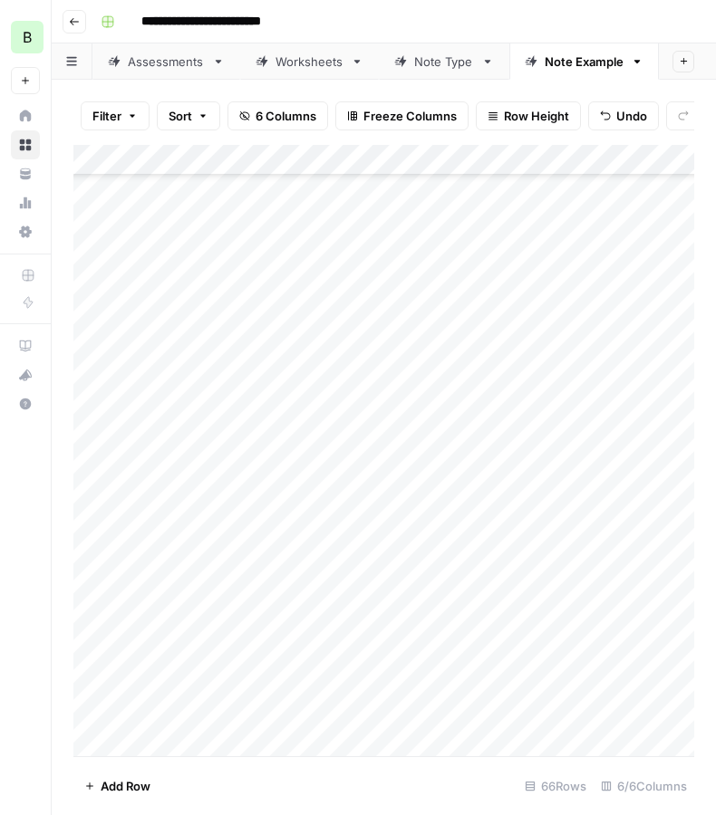
click at [314, 515] on div "Add Column" at bounding box center [383, 451] width 621 height 612
click at [546, 500] on div "Add Column" at bounding box center [383, 451] width 621 height 612
click at [188, 532] on div "Add Column" at bounding box center [383, 451] width 621 height 612
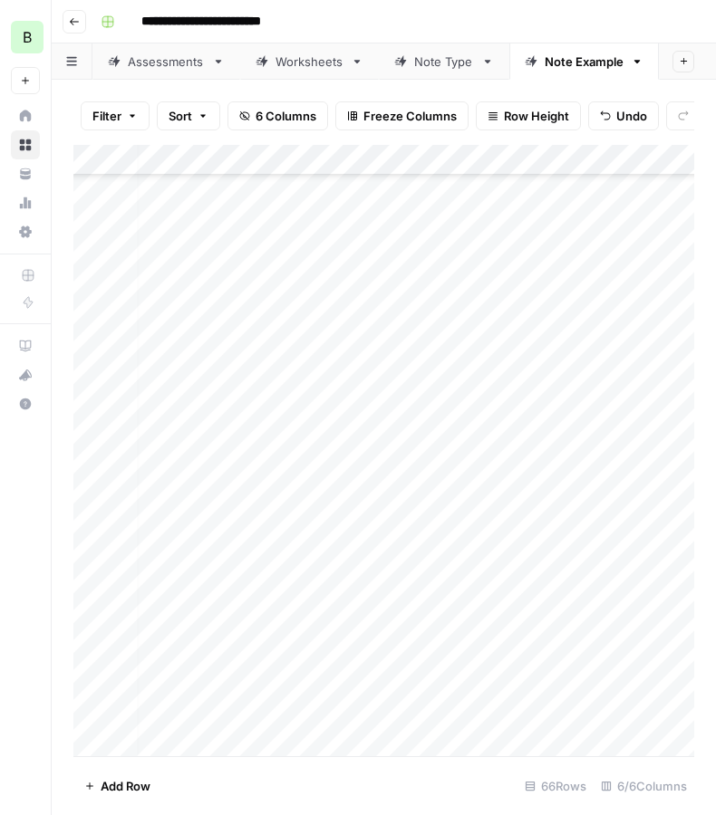
click at [188, 532] on div "Add Column" at bounding box center [383, 451] width 621 height 612
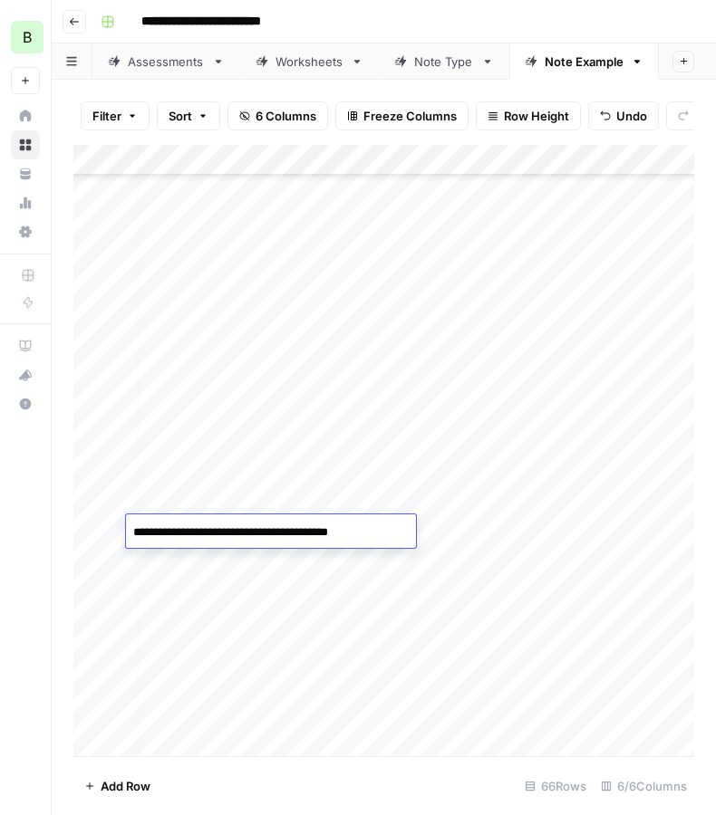
click at [635, 526] on div "Add Column" at bounding box center [383, 451] width 621 height 612
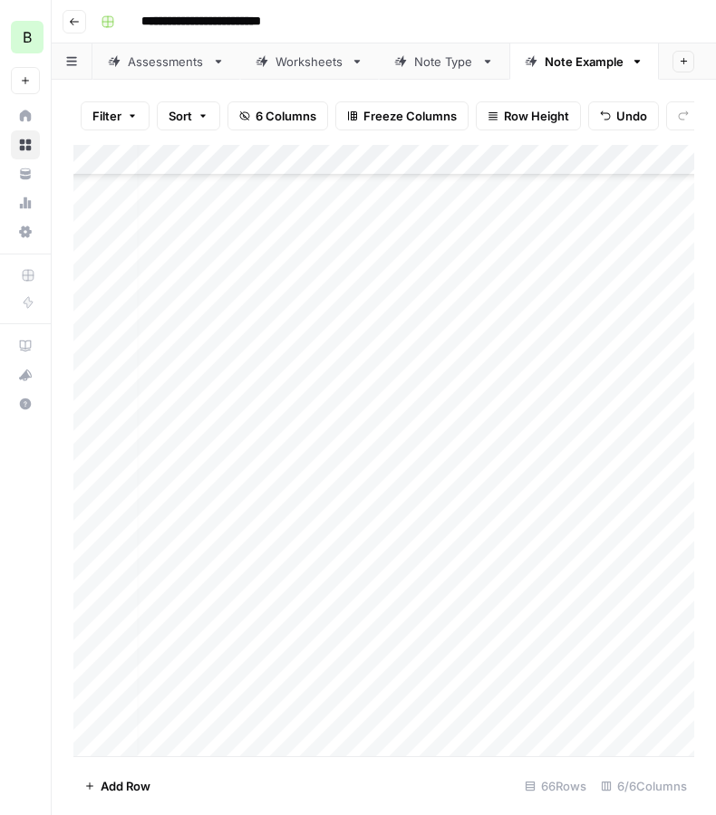
click at [635, 526] on div "Add Column" at bounding box center [383, 451] width 621 height 612
click at [315, 530] on div "Add Column" at bounding box center [383, 451] width 621 height 612
click at [352, 521] on div "Add Column" at bounding box center [383, 451] width 621 height 612
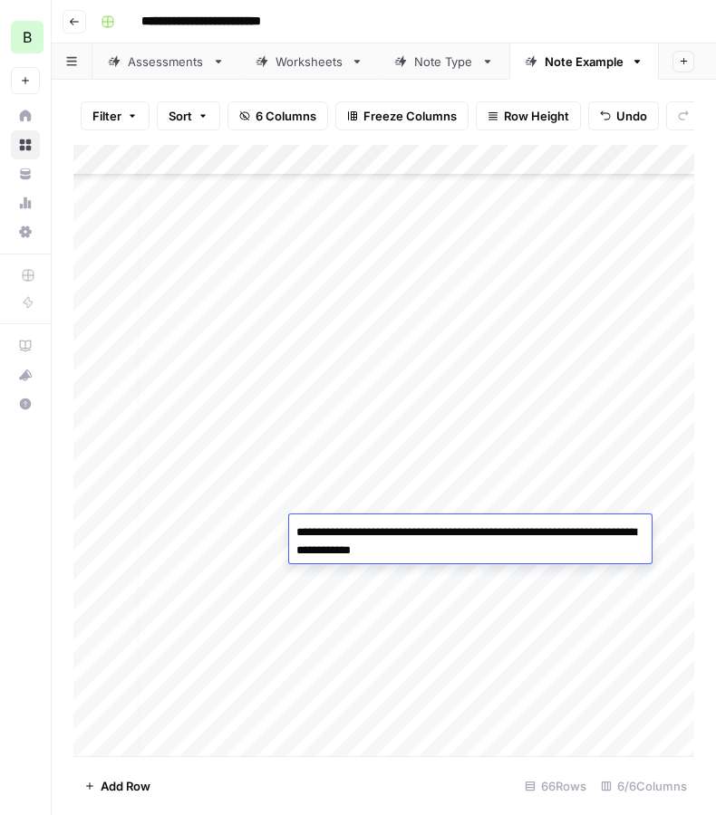
type textarea "**********"
click at [538, 680] on div "Add Column" at bounding box center [383, 451] width 621 height 612
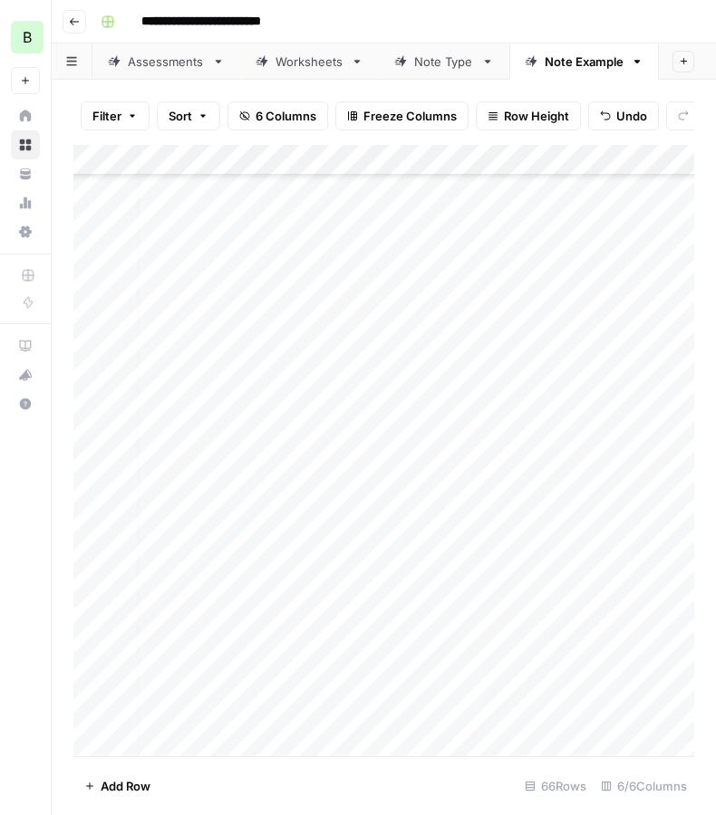
click at [538, 680] on div "Add Column" at bounding box center [383, 451] width 621 height 612
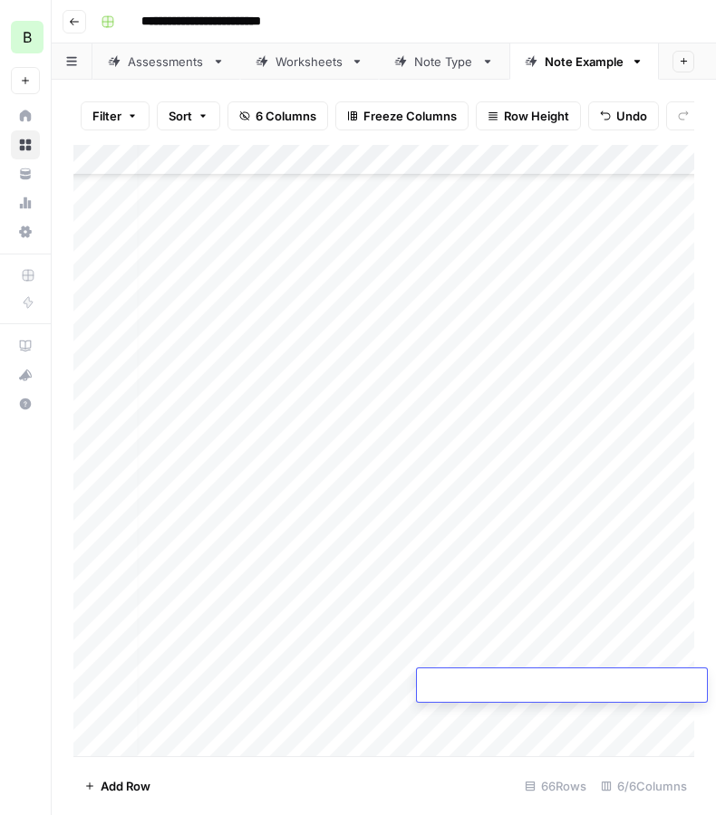
click at [496, 536] on div "Add Column" at bounding box center [383, 451] width 621 height 612
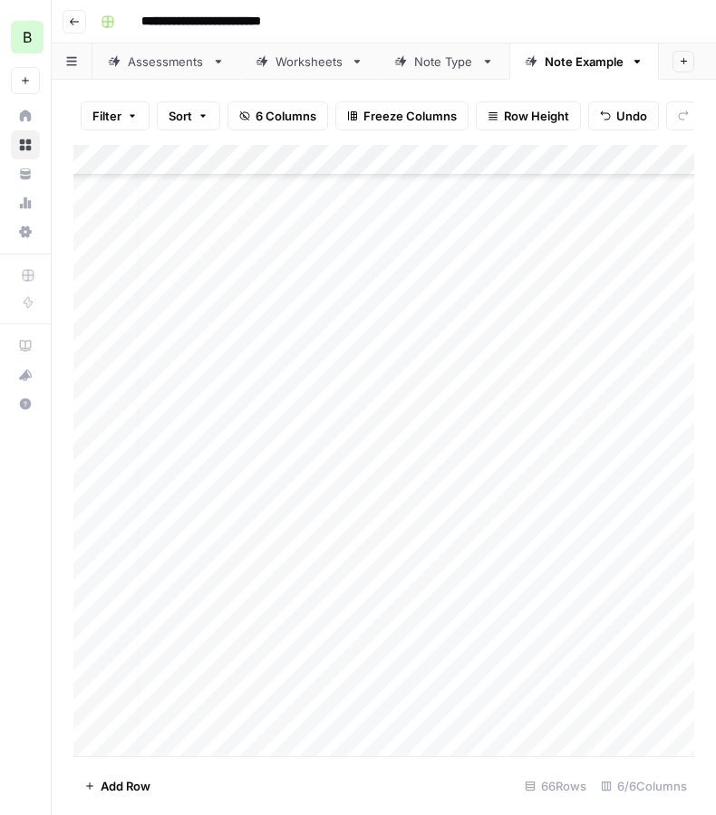
click at [496, 536] on div "Add Column" at bounding box center [383, 451] width 621 height 612
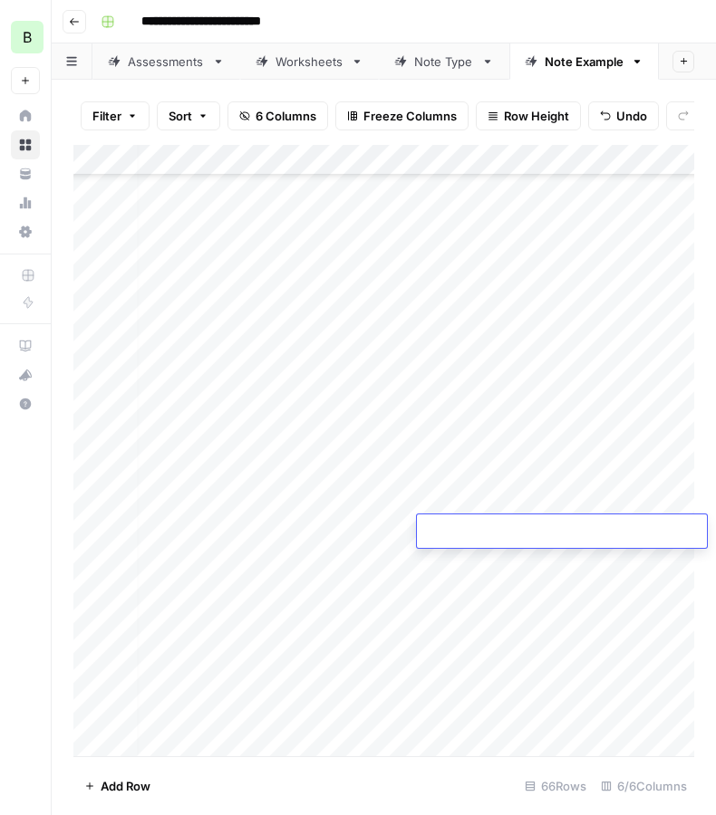
type textarea "**********"
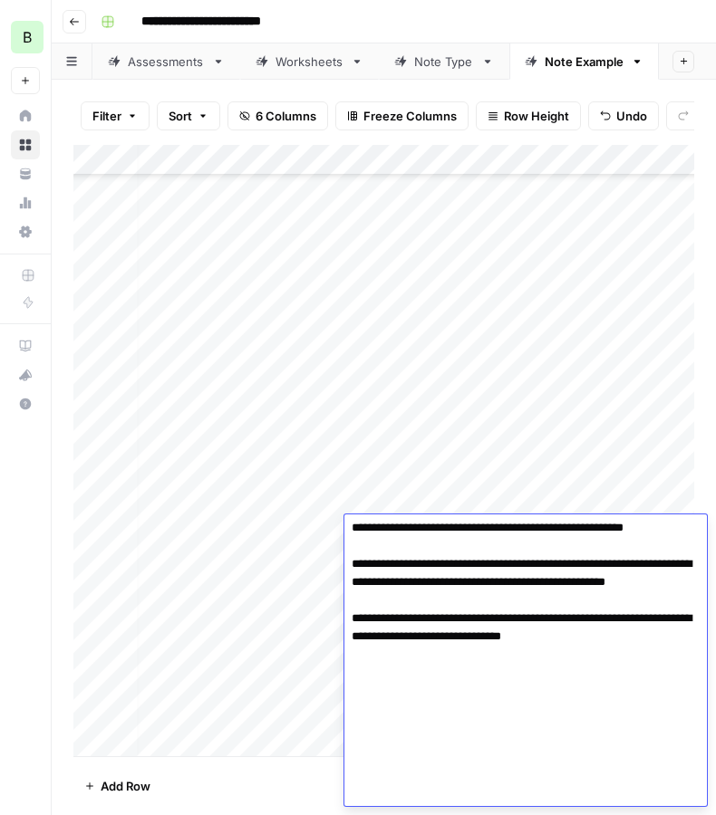
click at [284, 641] on div "Add Column" at bounding box center [383, 451] width 621 height 612
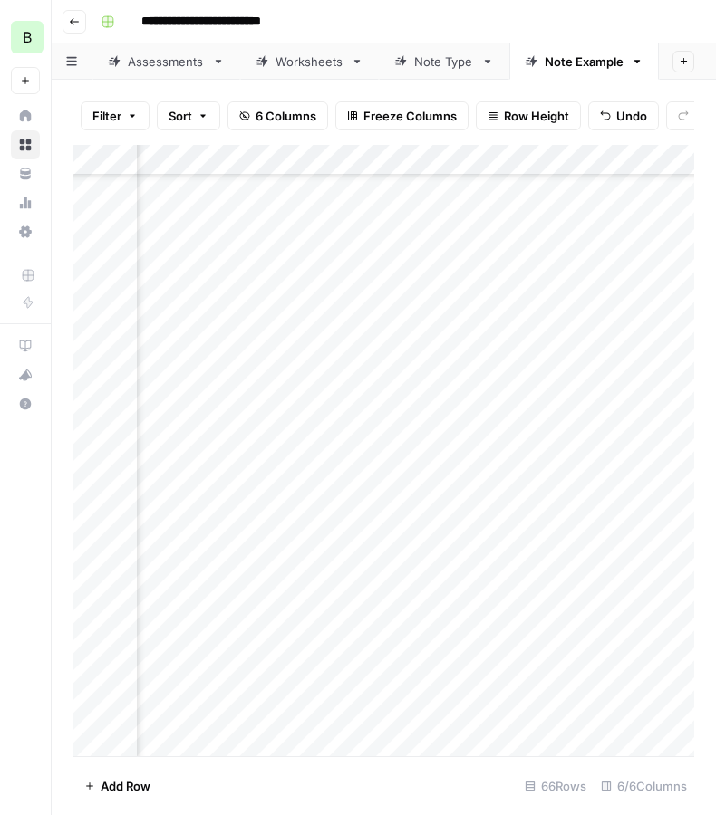
scroll to position [1414, 388]
click at [419, 529] on div "Add Column" at bounding box center [383, 451] width 621 height 612
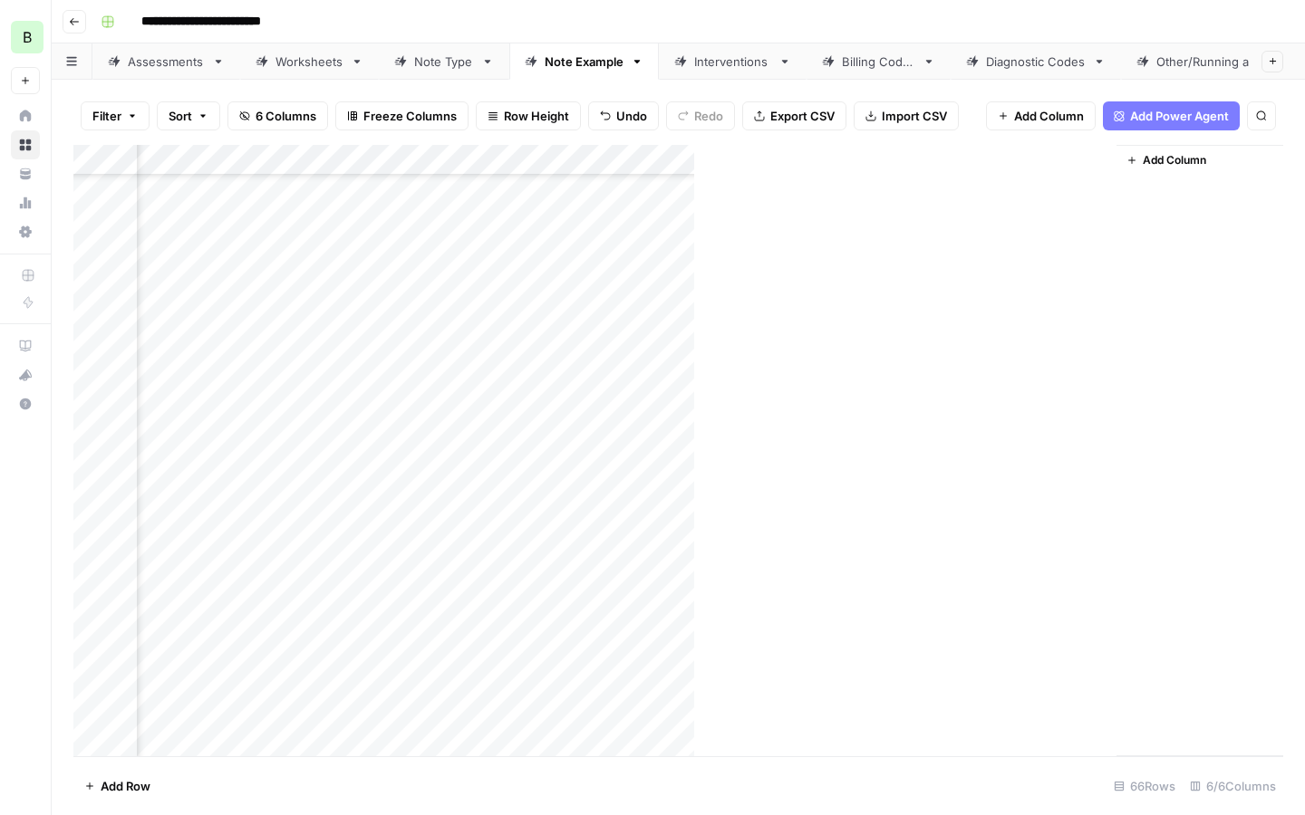
scroll to position [1414, 0]
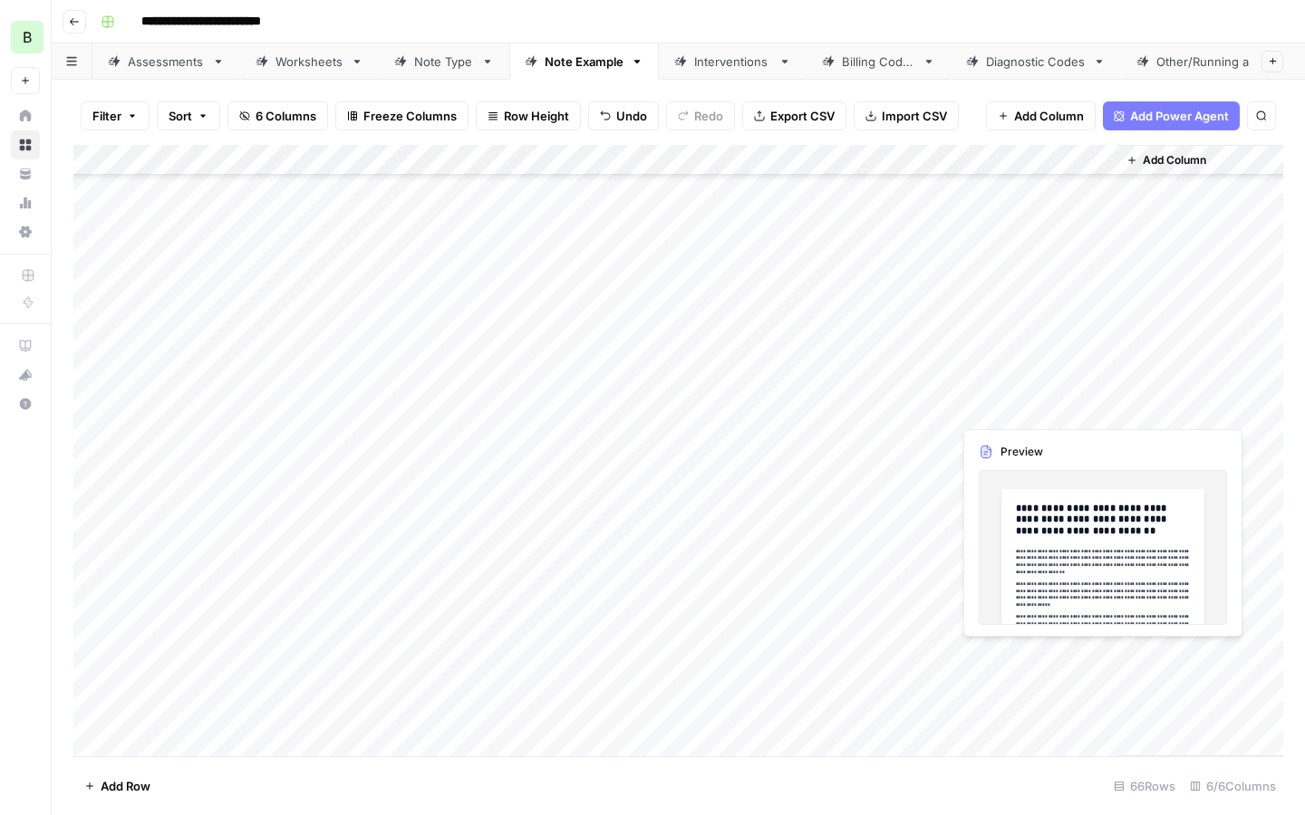
click at [1004, 406] on div "Add Column" at bounding box center [677, 451] width 1209 height 612
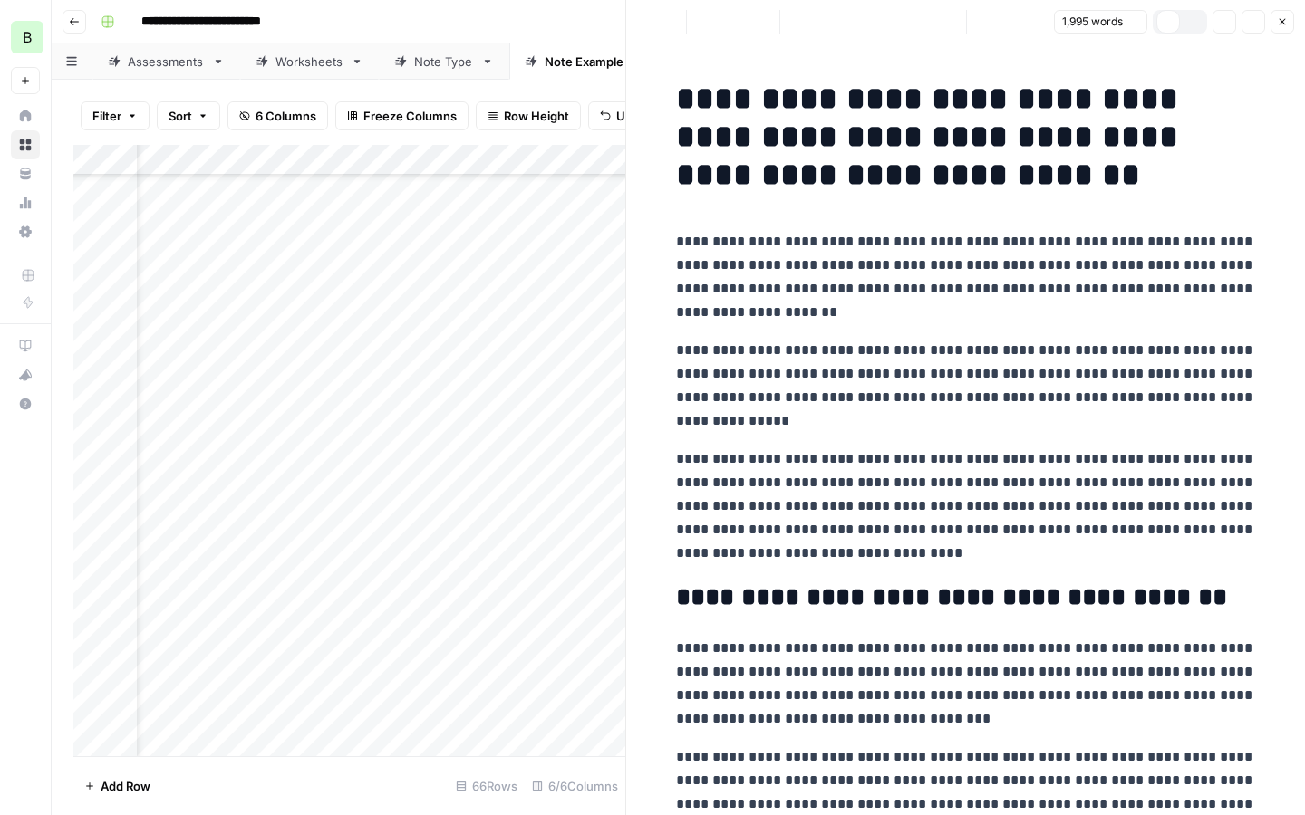
scroll to position [1414, 592]
click at [1224, 23] on icon "button" at bounding box center [1224, 22] width 10 height 10
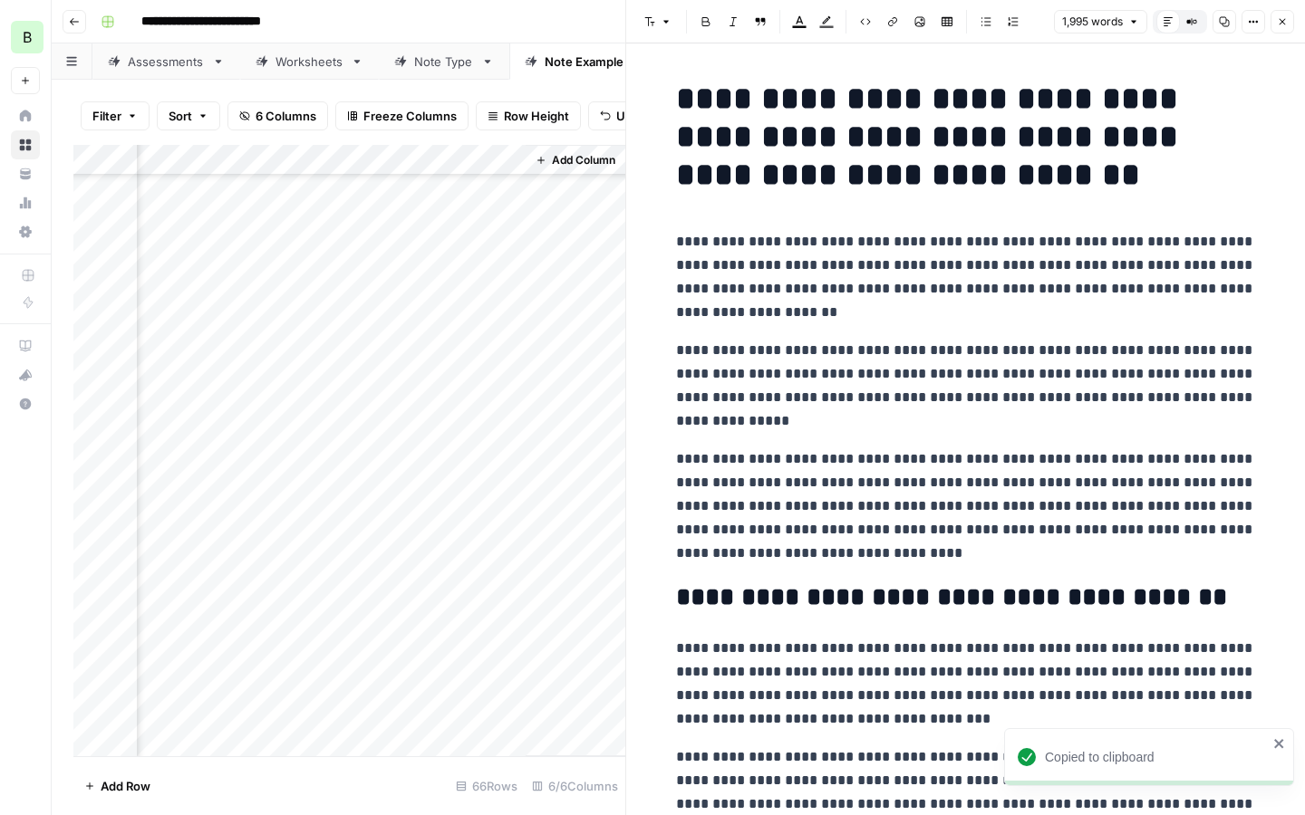
click at [408, 437] on div "Add Column" at bounding box center [349, 451] width 552 height 612
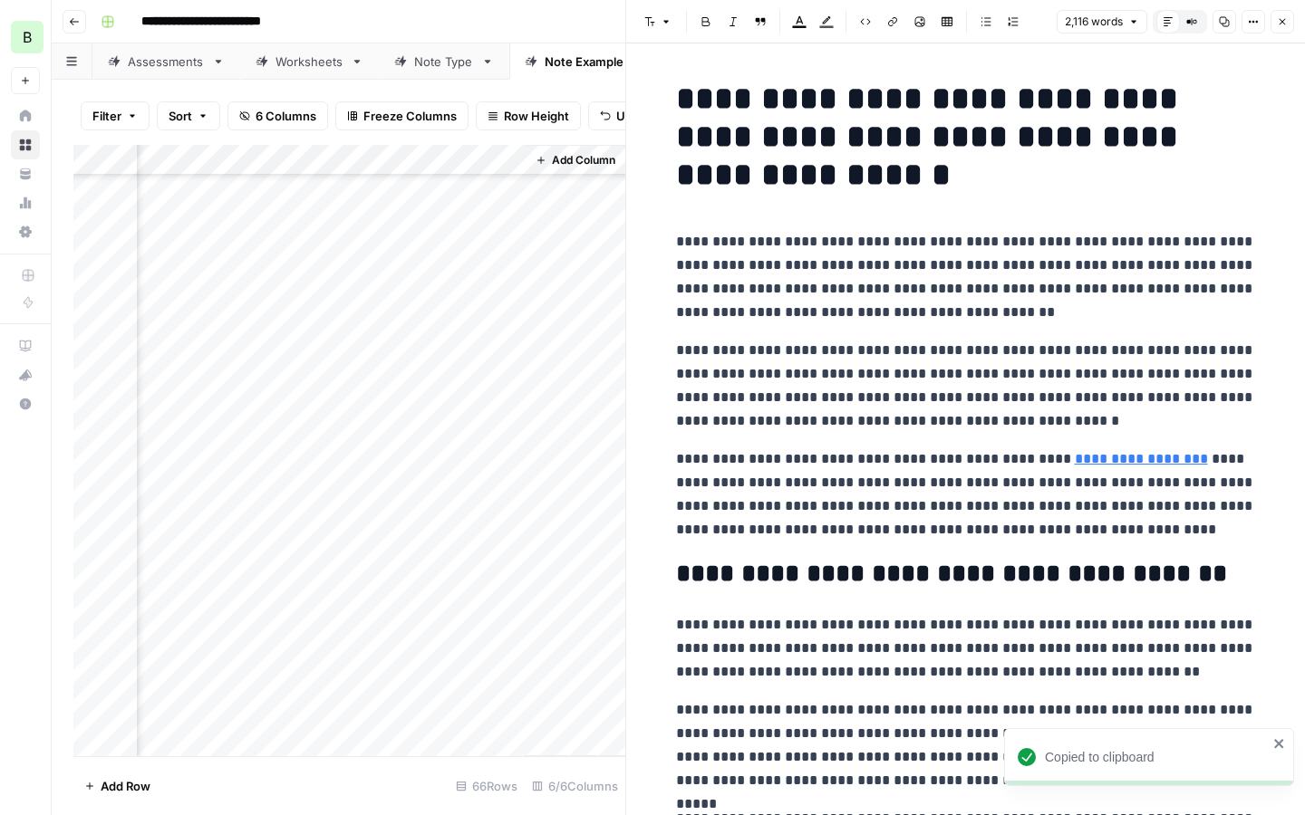
click at [1220, 24] on icon "button" at bounding box center [1224, 21] width 11 height 11
click at [411, 474] on div "Add Column" at bounding box center [349, 451] width 552 height 612
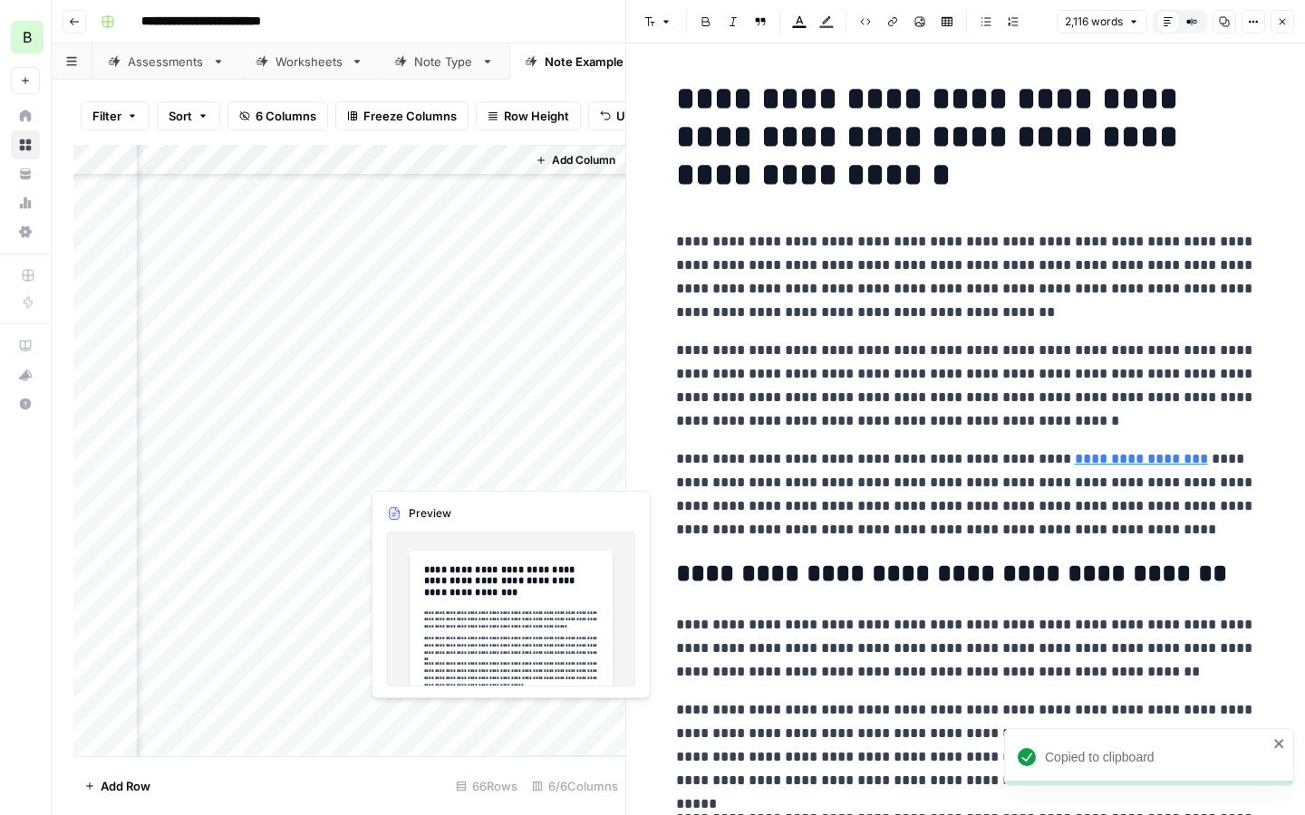
click at [431, 463] on div "Add Column" at bounding box center [349, 451] width 552 height 612
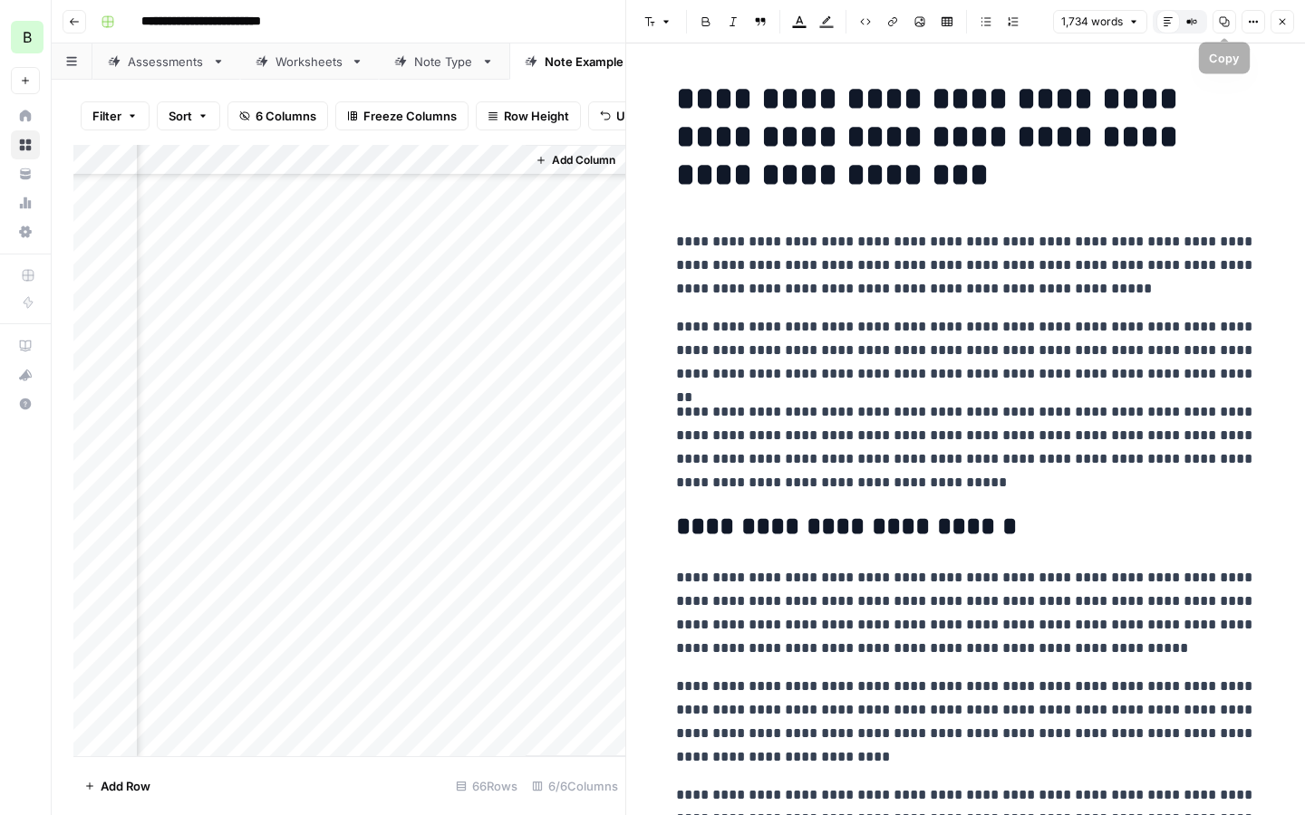
click at [1225, 26] on icon "button" at bounding box center [1224, 22] width 10 height 10
drag, startPoint x: 320, startPoint y: 403, endPoint x: 328, endPoint y: 527, distance: 124.4
click at [328, 527] on div "Add Column" at bounding box center [349, 451] width 552 height 612
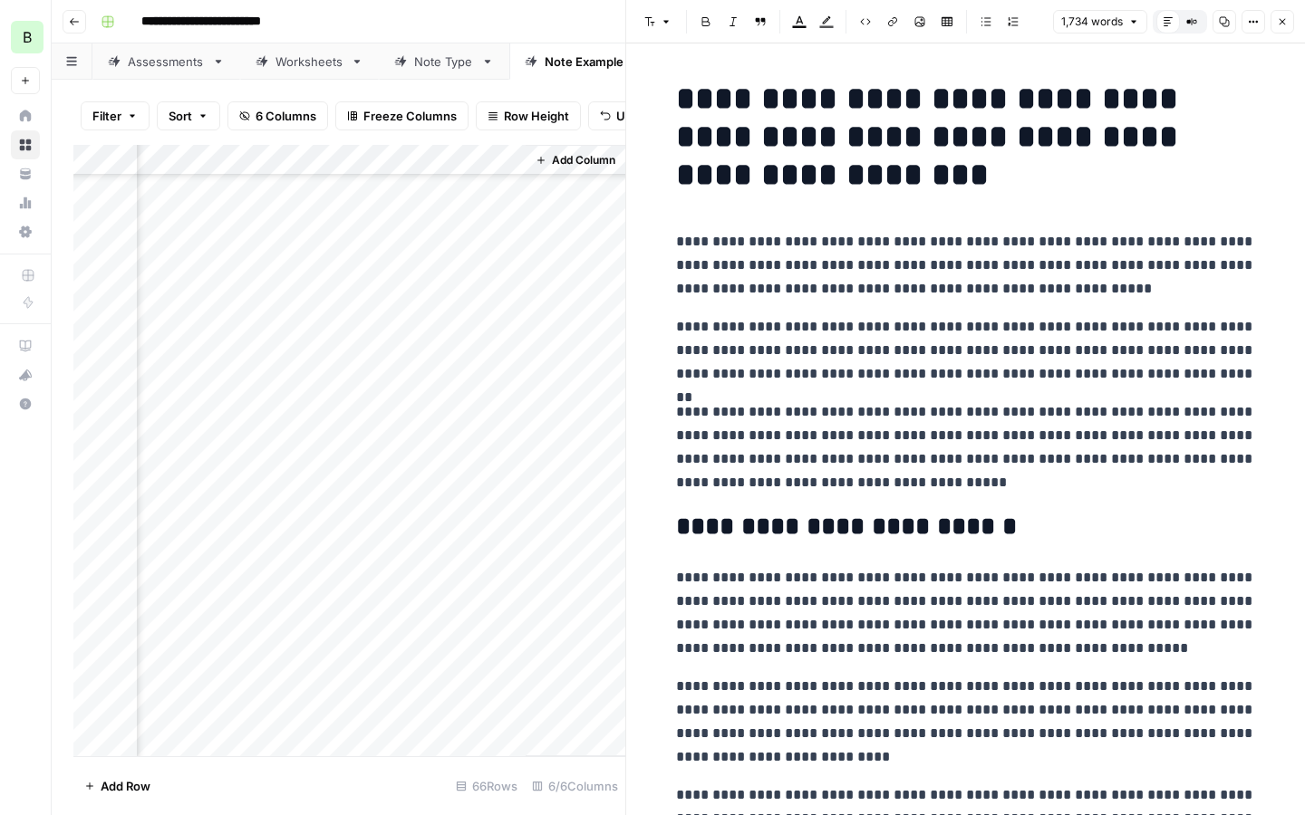
click at [420, 507] on div "Add Column" at bounding box center [349, 451] width 552 height 612
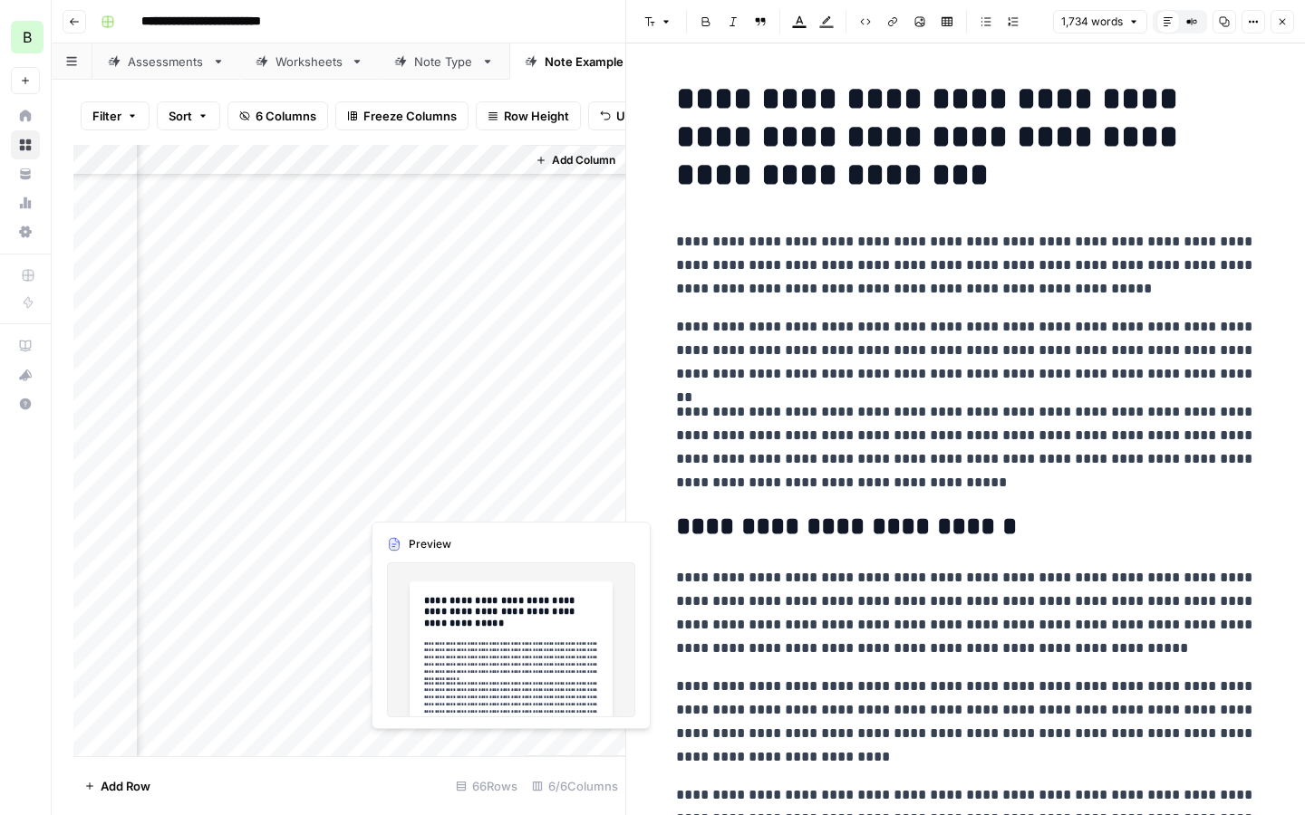
click at [420, 507] on div "Add Column" at bounding box center [349, 451] width 552 height 612
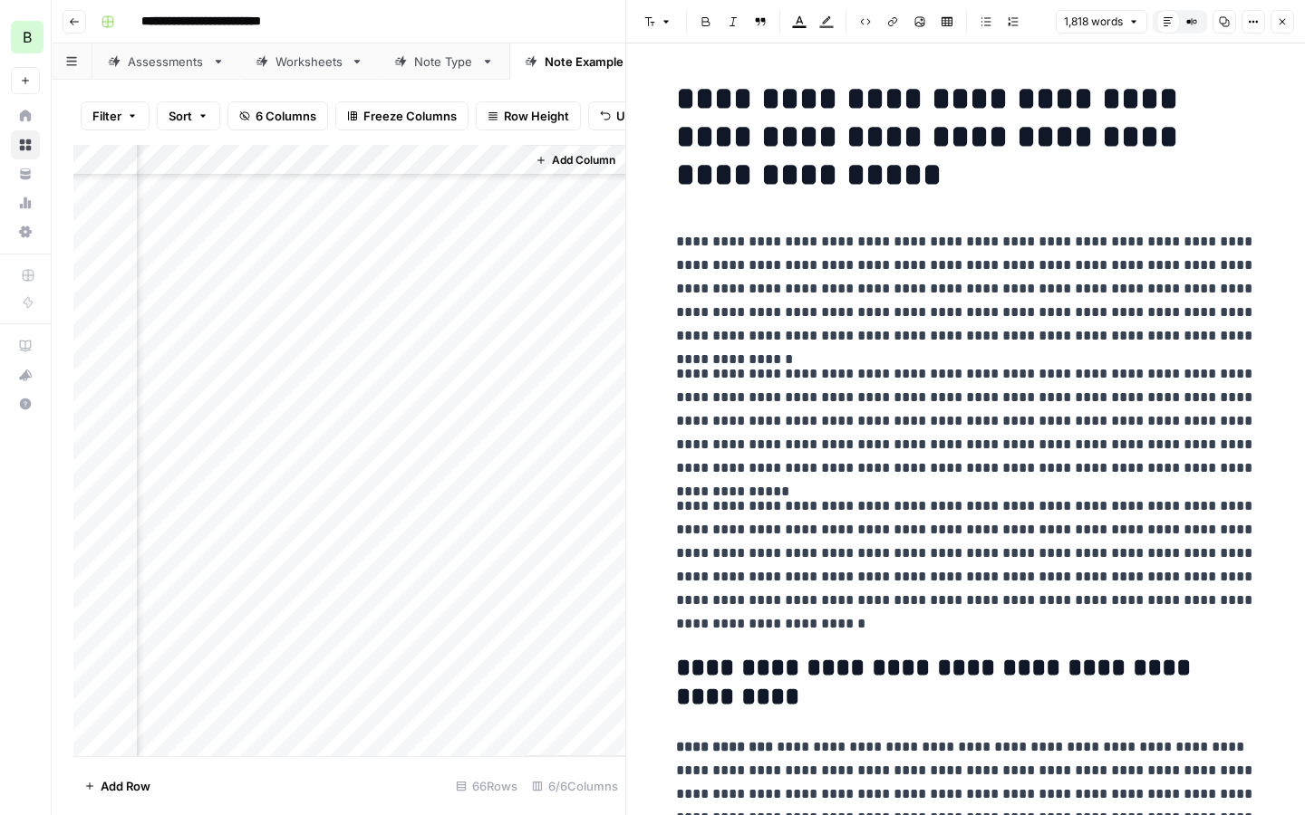
click at [1222, 21] on icon "button" at bounding box center [1224, 21] width 11 height 11
click at [436, 530] on div "Add Column" at bounding box center [349, 451] width 552 height 612
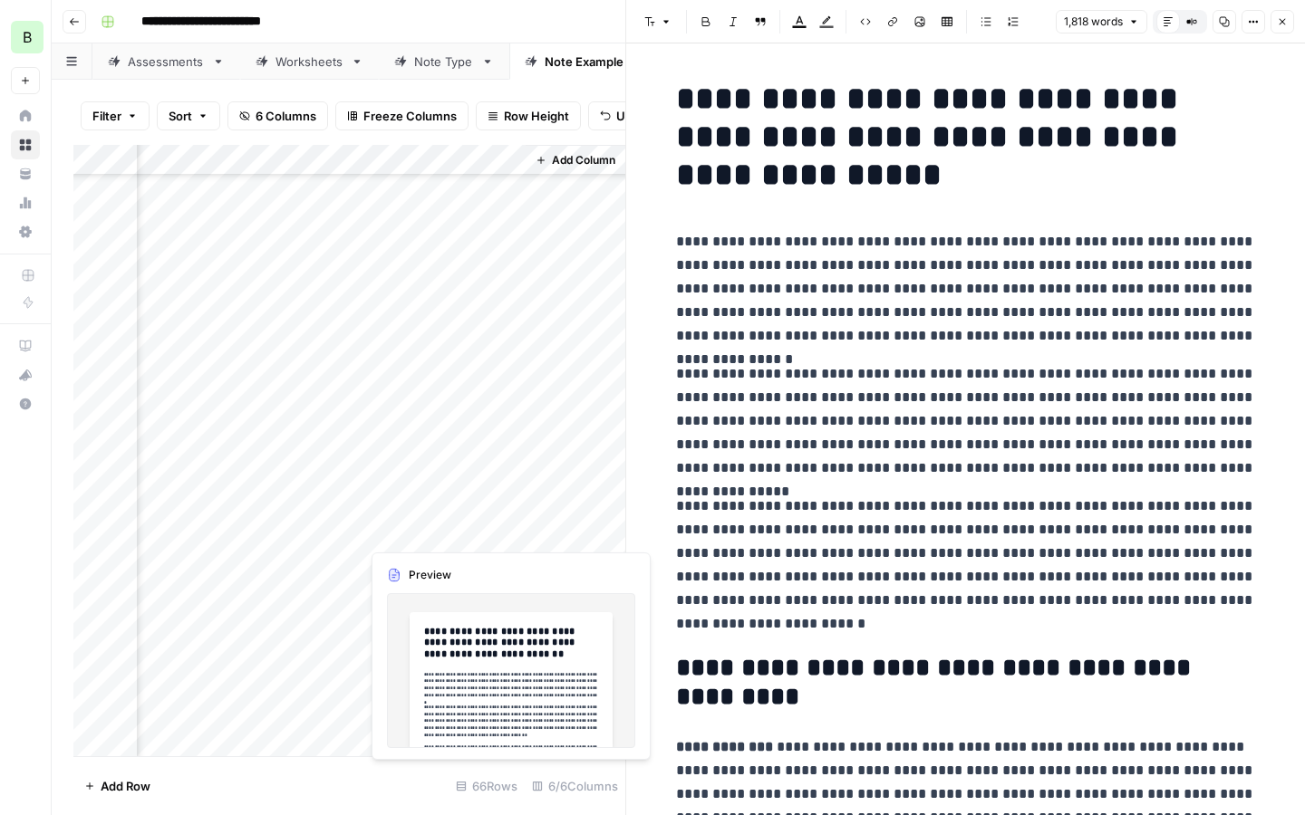
click at [436, 530] on div "Add Column" at bounding box center [349, 451] width 552 height 612
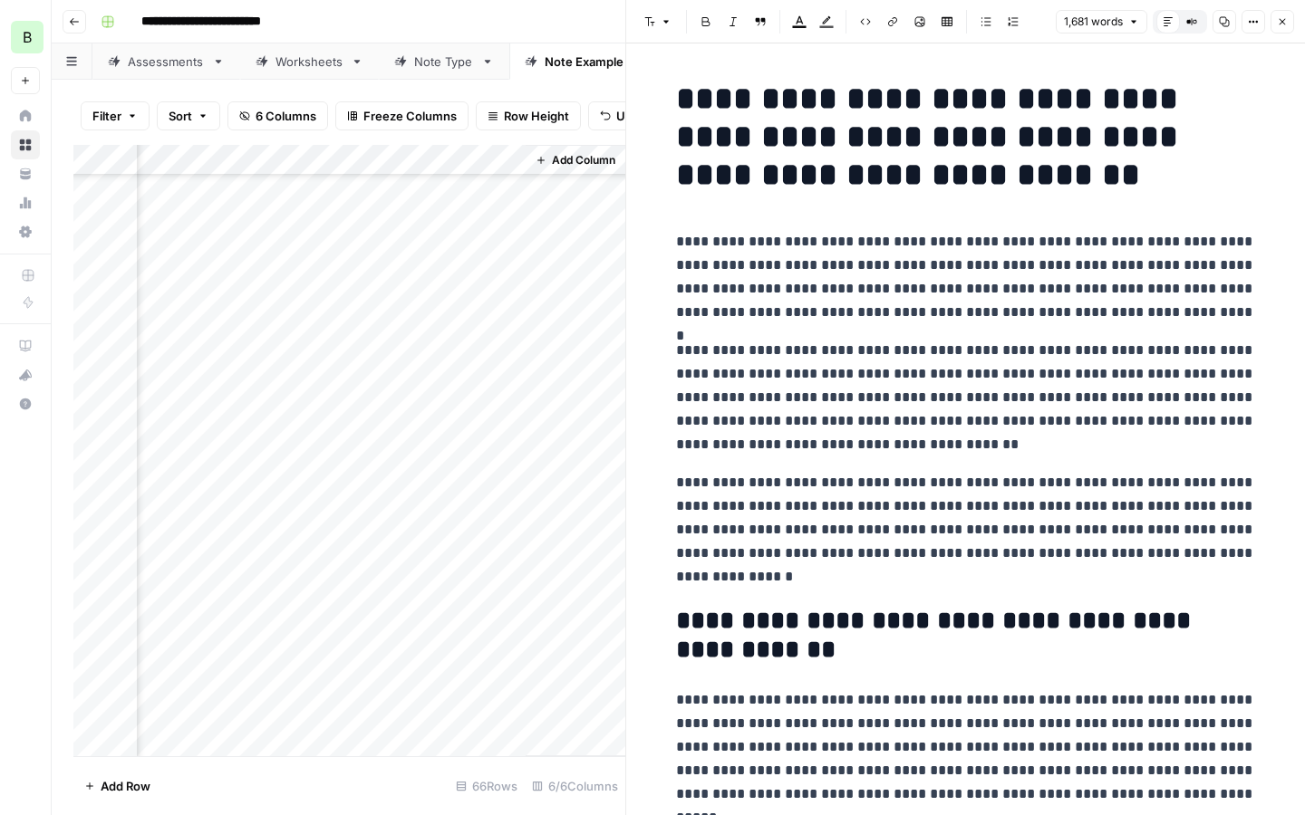
click at [1217, 25] on button "Copy" at bounding box center [1224, 22] width 24 height 24
